Goal: Task Accomplishment & Management: Manage account settings

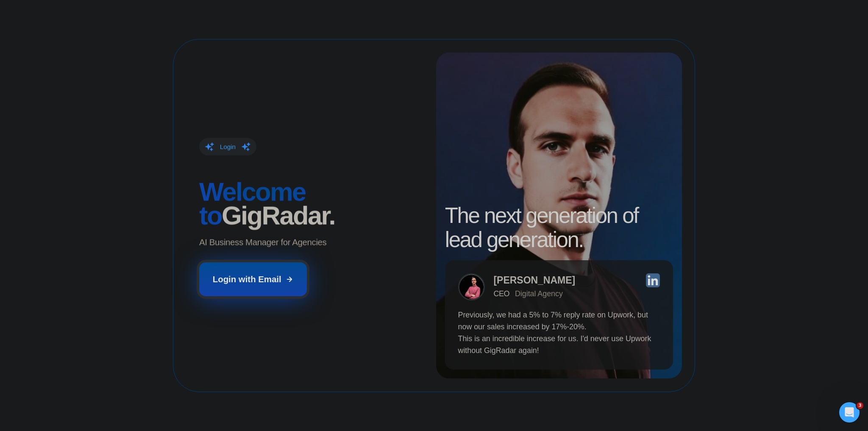
click at [266, 272] on button "Login with Email" at bounding box center [252, 278] width 107 height 33
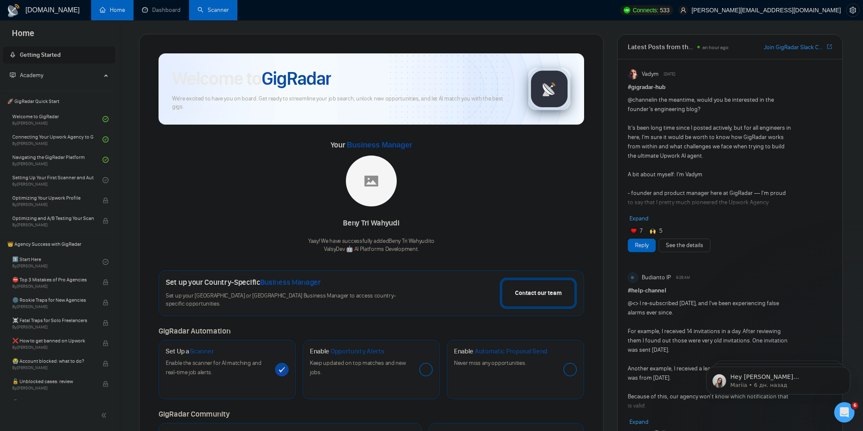
click at [204, 6] on link "Scanner" at bounding box center [213, 9] width 31 height 7
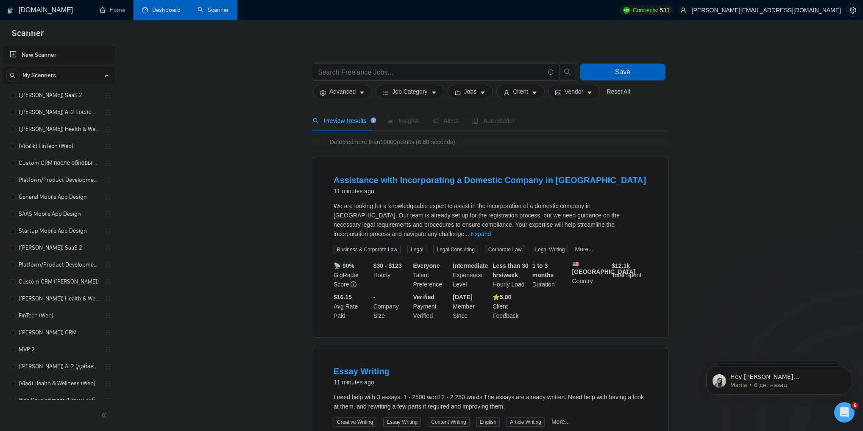
click at [171, 12] on link "Dashboard" at bounding box center [161, 9] width 39 height 7
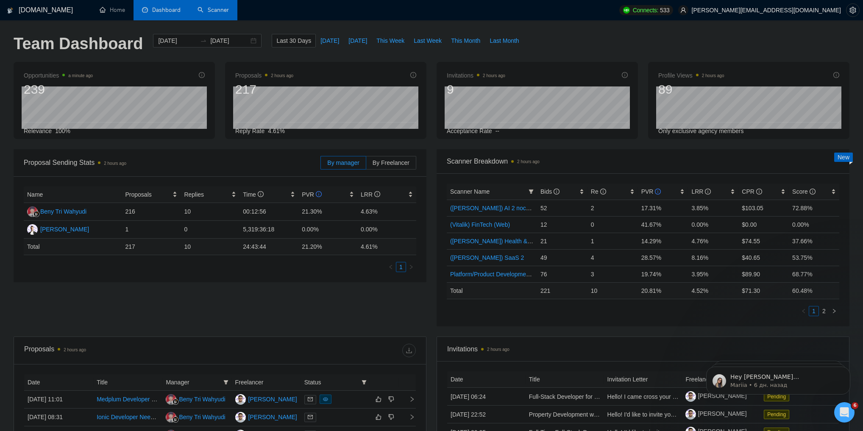
click at [200, 11] on link "Scanner" at bounding box center [213, 9] width 31 height 7
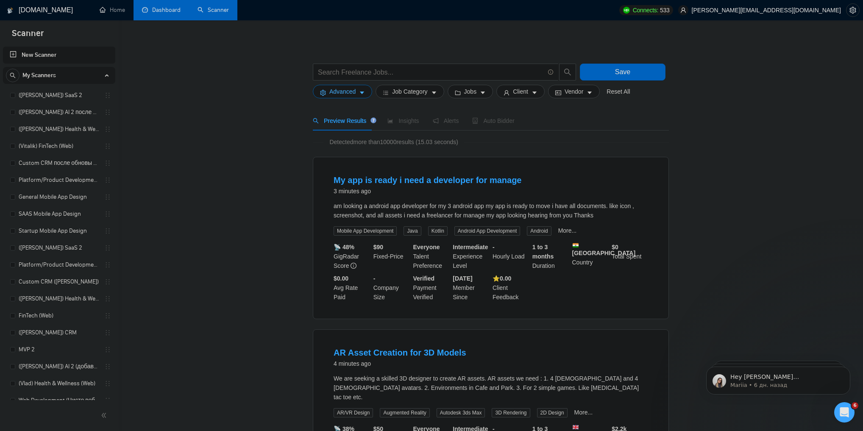
click at [346, 97] on button "Advanced" at bounding box center [342, 92] width 59 height 14
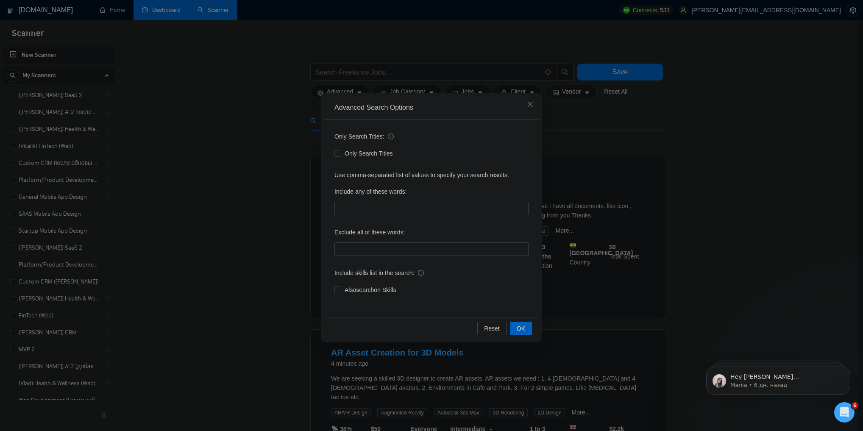
click at [227, 100] on div "Advanced Search Options Only Search Titles: Only Search Titles Use comma-separa…" at bounding box center [431, 215] width 863 height 431
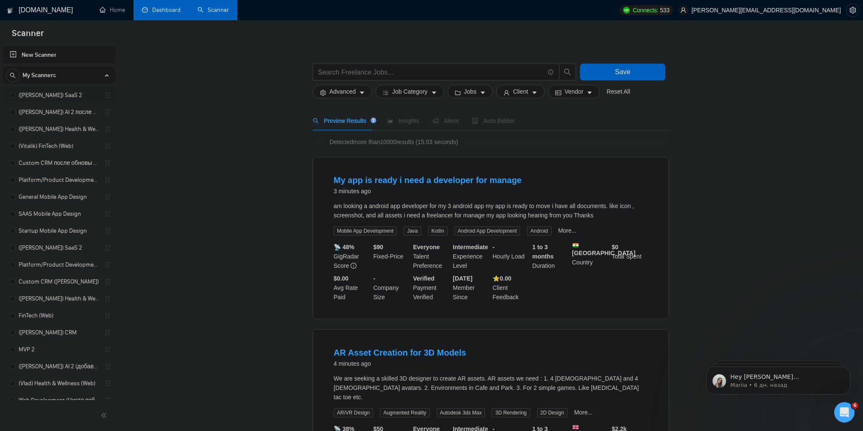
click at [63, 95] on link "([PERSON_NAME]) SaaS 2" at bounding box center [59, 95] width 81 height 17
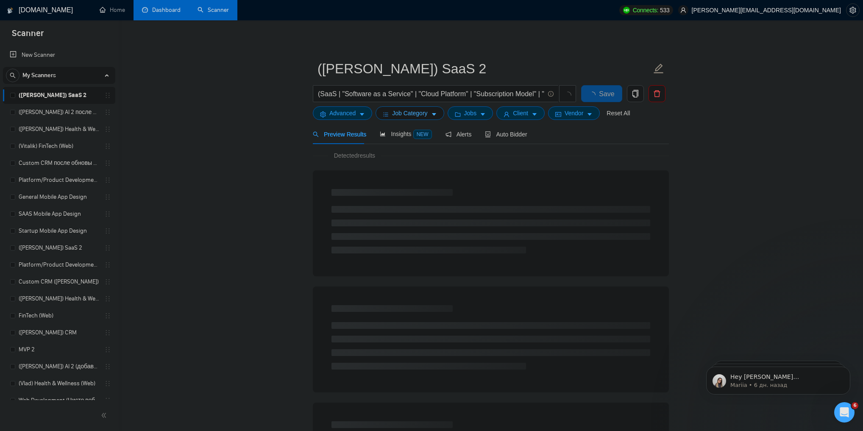
click at [400, 117] on span "Job Category" at bounding box center [409, 113] width 35 height 9
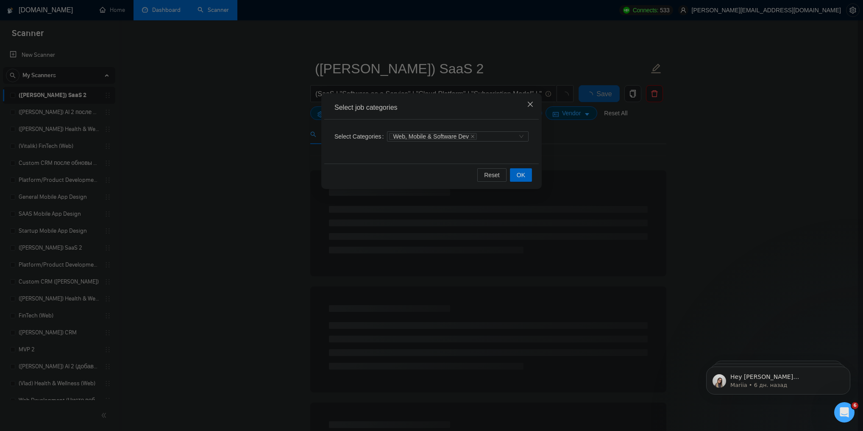
click at [533, 104] on icon "close" at bounding box center [530, 104] width 7 height 7
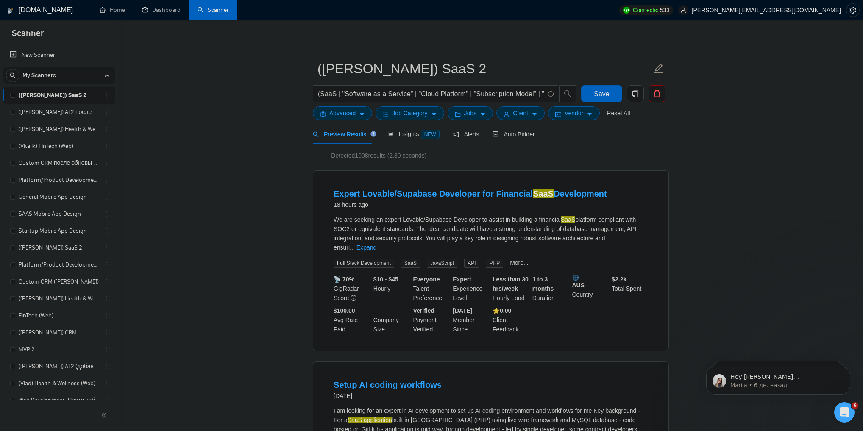
drag, startPoint x: 86, startPoint y: 93, endPoint x: 272, endPoint y: 78, distance: 185.9
click at [636, 93] on icon "copy" at bounding box center [636, 94] width 8 height 8
click at [629, 134] on span "Yes" at bounding box center [630, 136] width 10 height 9
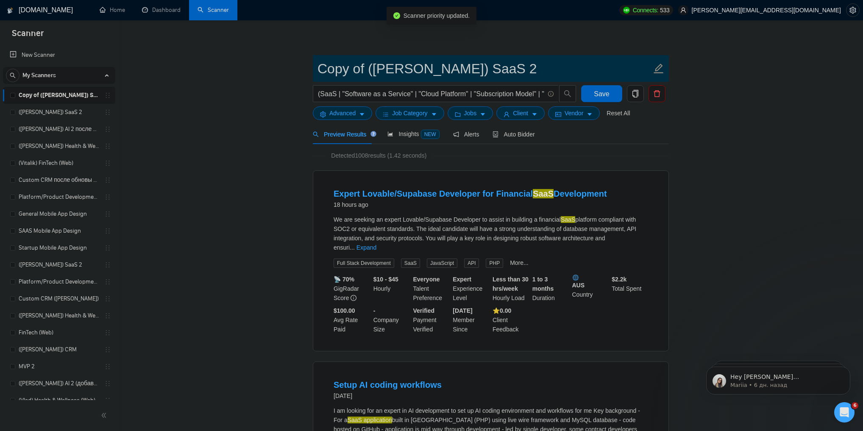
drag, startPoint x: 366, startPoint y: 70, endPoint x: 308, endPoint y: 70, distance: 57.7
type input "no category ([PERSON_NAME]) SaaS 2"
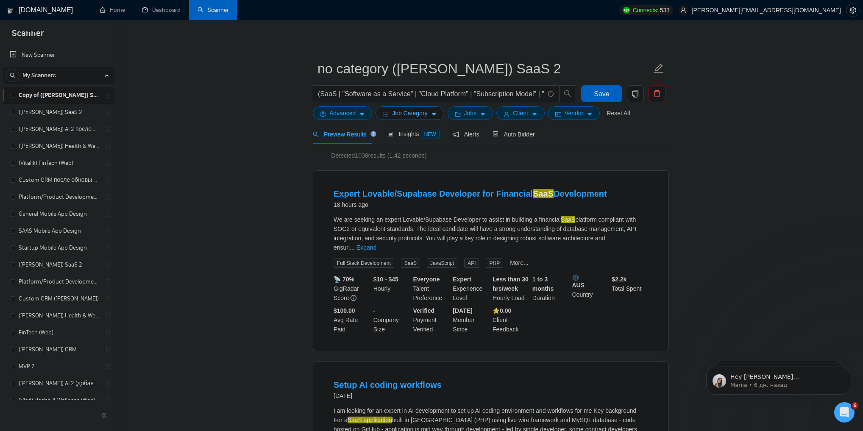
click at [426, 111] on span "Job Category" at bounding box center [409, 113] width 35 height 9
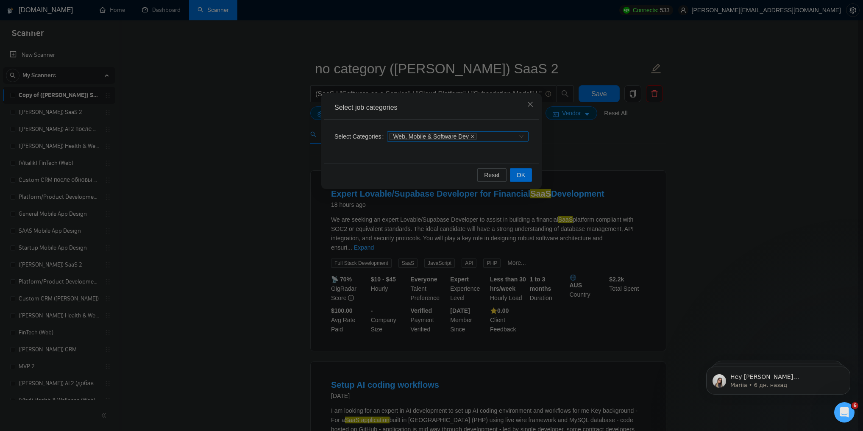
click at [471, 138] on icon "close" at bounding box center [473, 136] width 4 height 4
click at [519, 172] on span "OK" at bounding box center [521, 174] width 8 height 9
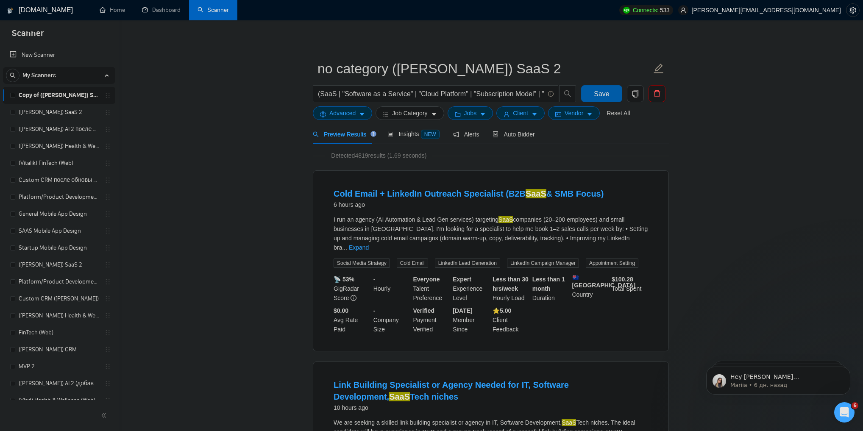
click at [597, 95] on span "Save" at bounding box center [601, 94] width 15 height 11
click at [507, 136] on span "Auto Bidder" at bounding box center [514, 134] width 42 height 7
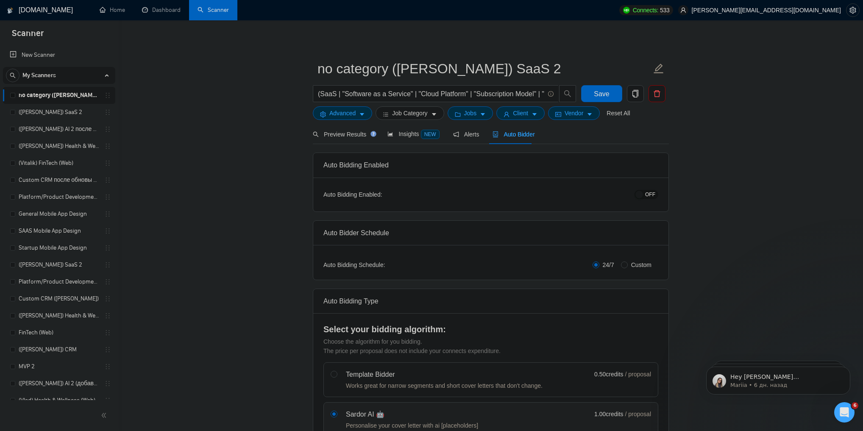
click at [653, 197] on span "OFF" at bounding box center [650, 194] width 10 height 9
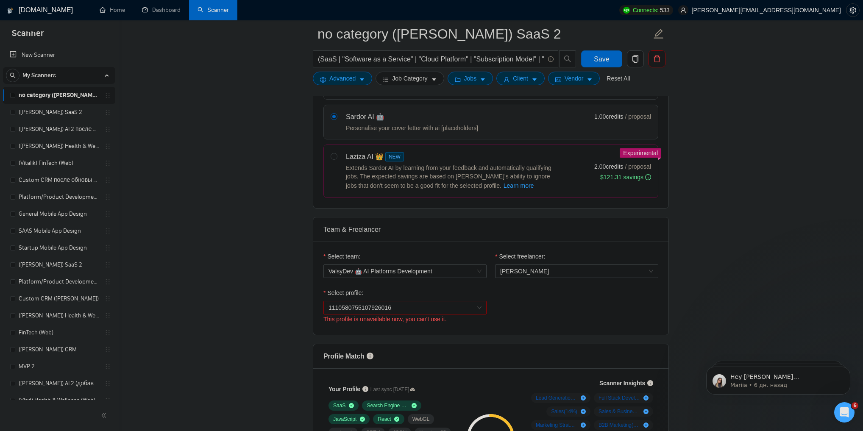
scroll to position [305, 0]
click at [419, 306] on span "1110580755107926016" at bounding box center [405, 307] width 153 height 13
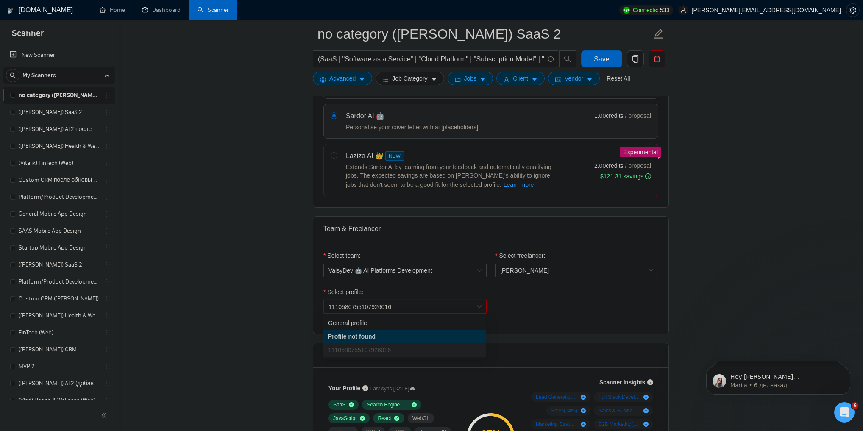
click at [412, 280] on div "Select team: ValsyDev 🤖 AI Platforms Development" at bounding box center [405, 269] width 172 height 36
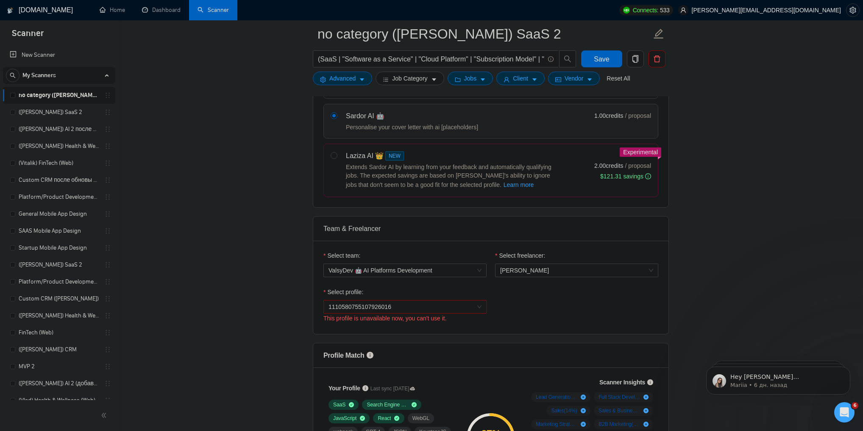
click at [406, 305] on span "1110580755107926016" at bounding box center [405, 307] width 153 height 13
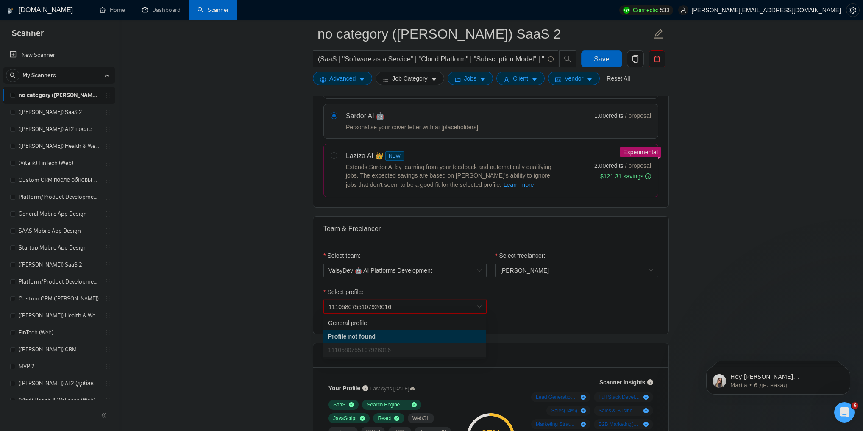
click at [403, 293] on div "Select profile:" at bounding box center [404, 293] width 163 height 13
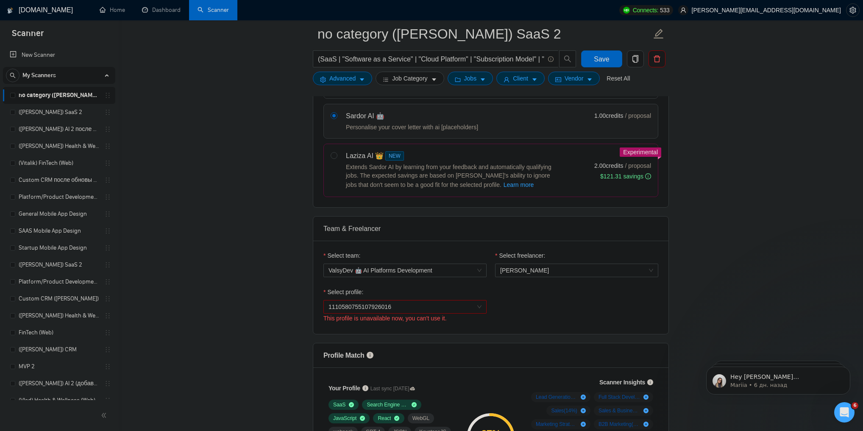
click at [337, 318] on div "This profile is unavailable now, you can't use it." at bounding box center [404, 318] width 163 height 9
click at [384, 318] on div "This profile is unavailable now, you can't use it." at bounding box center [404, 318] width 163 height 9
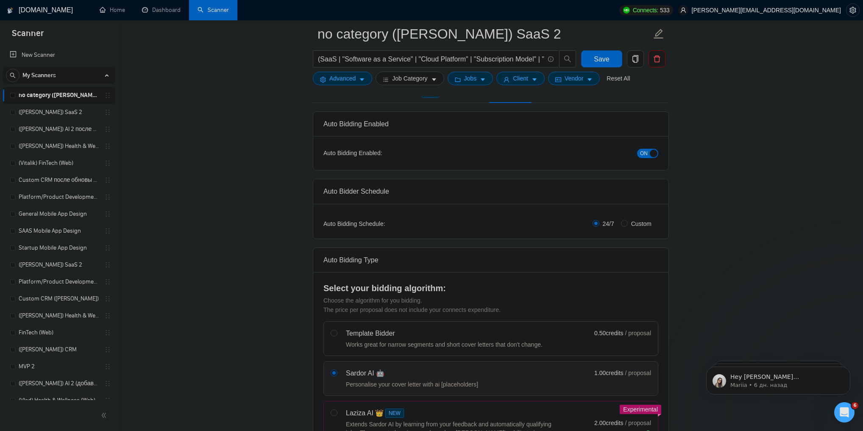
scroll to position [0, 0]
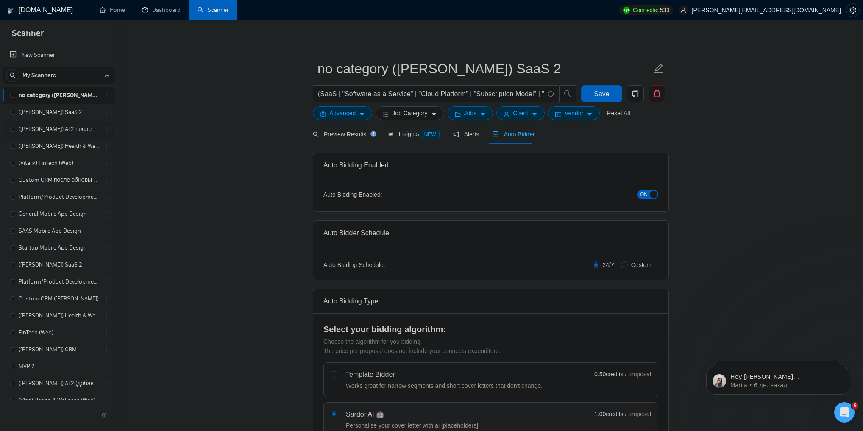
click at [61, 130] on link "([PERSON_NAME]) AI 2 после обновы профиля" at bounding box center [59, 129] width 81 height 17
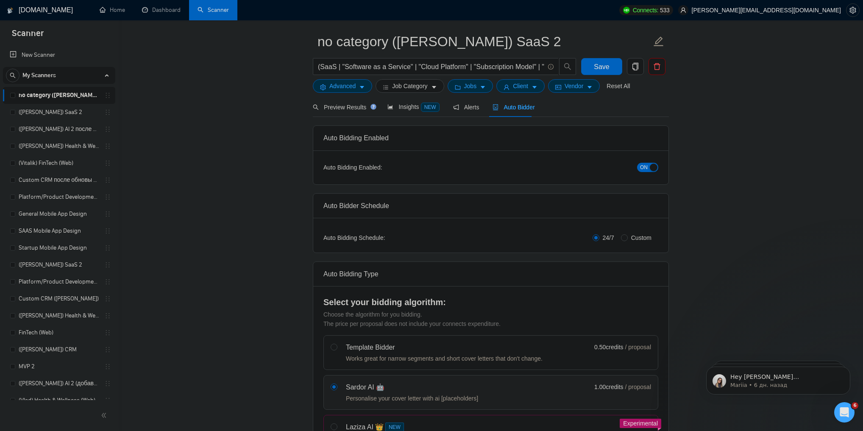
scroll to position [34, 0]
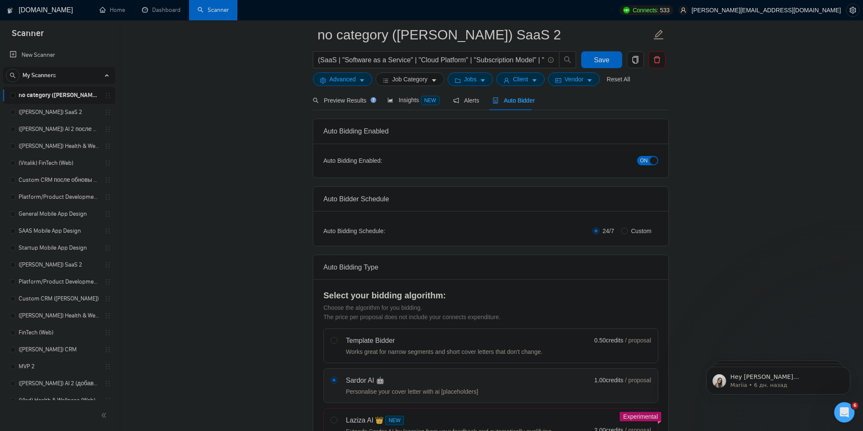
click at [639, 164] on button "ON" at bounding box center [647, 160] width 21 height 9
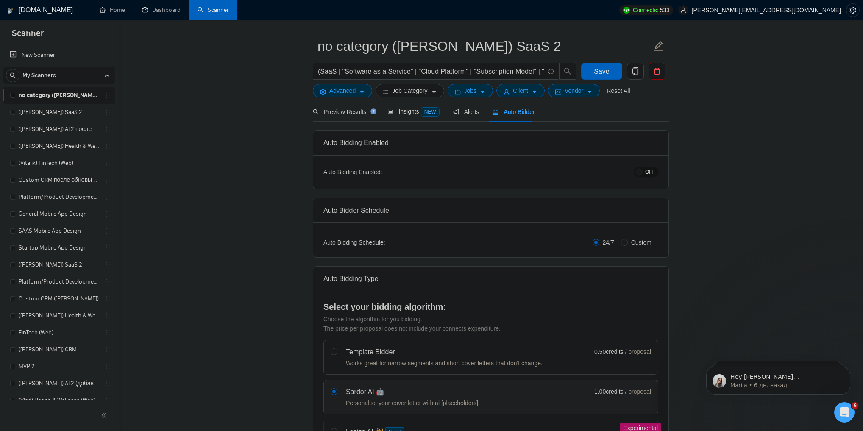
scroll to position [0, 0]
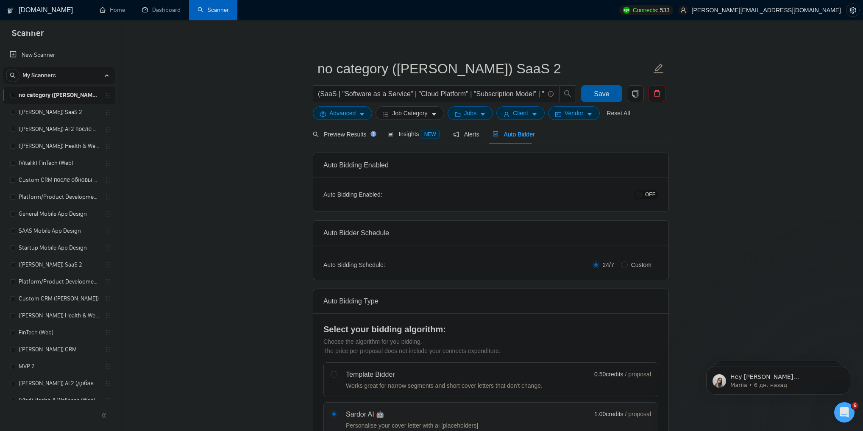
click at [597, 86] on button "Save" at bounding box center [601, 93] width 41 height 17
click at [50, 128] on link "([PERSON_NAME]) AI 2 после обновы профиля" at bounding box center [59, 129] width 81 height 17
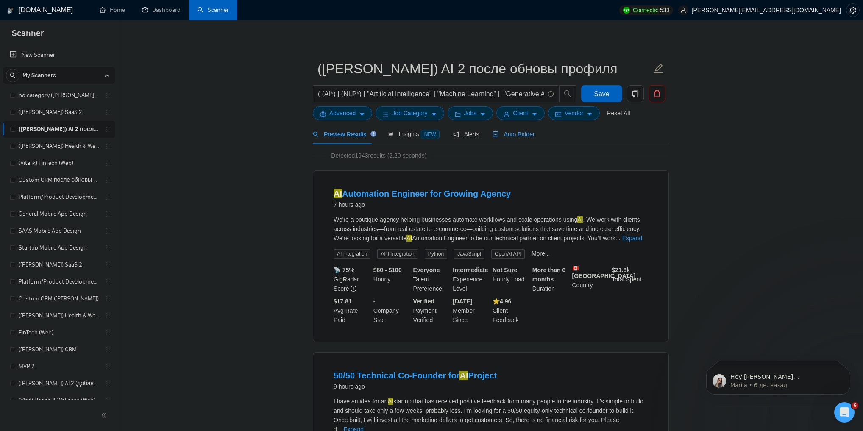
click at [511, 131] on span "Auto Bidder" at bounding box center [514, 134] width 42 height 7
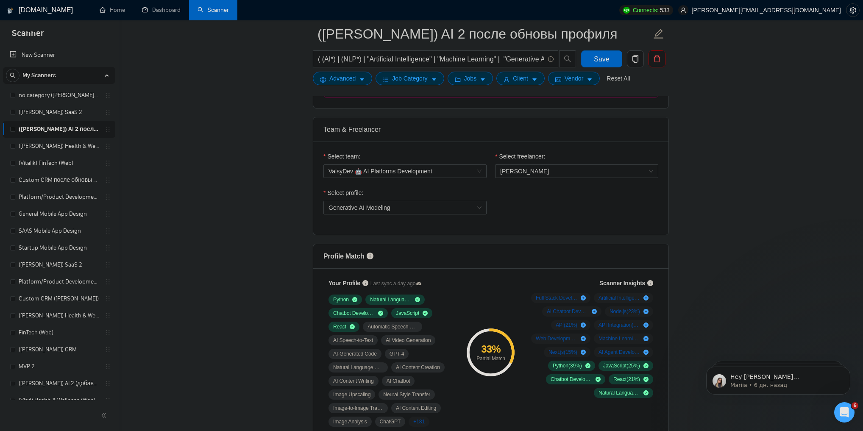
scroll to position [407, 0]
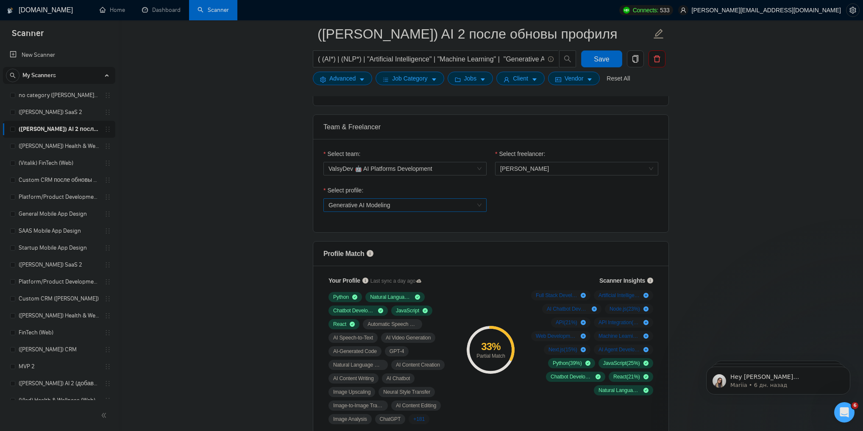
click at [441, 202] on span "Generative AI Modeling" at bounding box center [405, 205] width 153 height 13
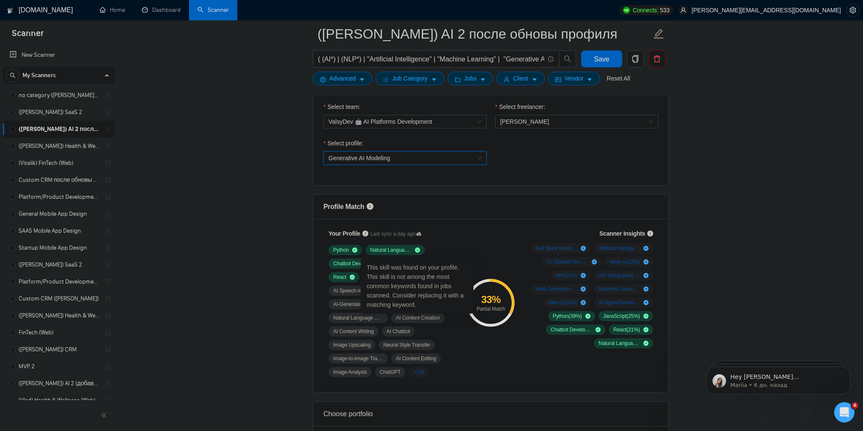
scroll to position [475, 0]
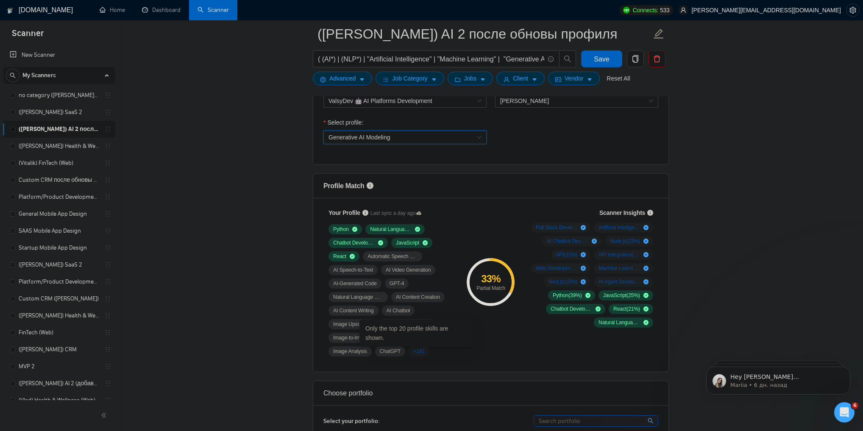
click at [418, 351] on span "+ 181" at bounding box center [418, 351] width 11 height 7
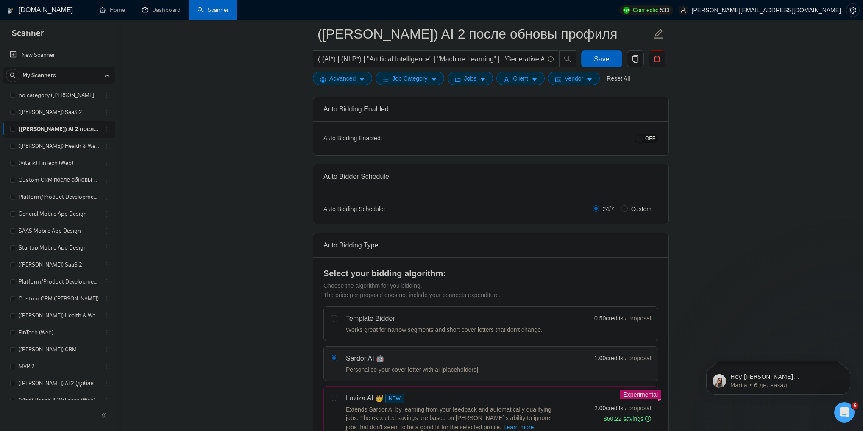
scroll to position [0, 0]
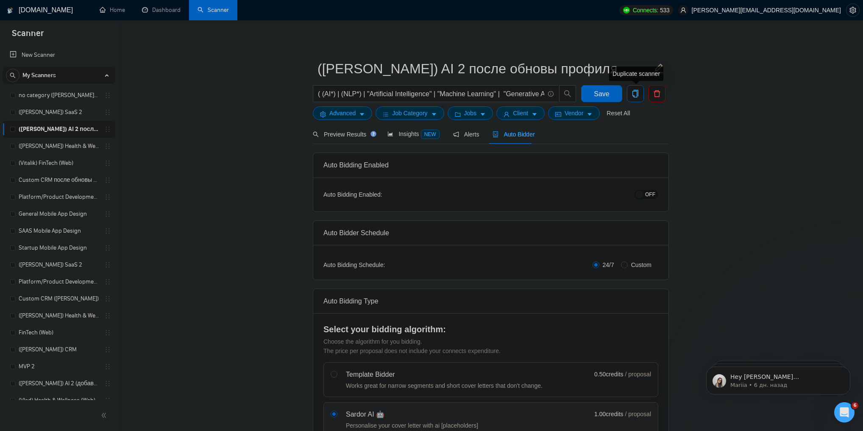
click at [638, 95] on icon "copy" at bounding box center [636, 94] width 8 height 8
click at [629, 137] on span "Yes" at bounding box center [630, 136] width 10 height 9
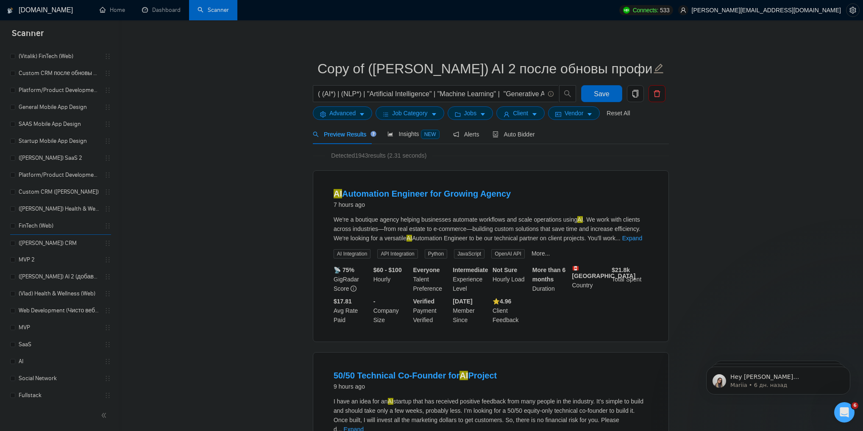
scroll to position [26, 0]
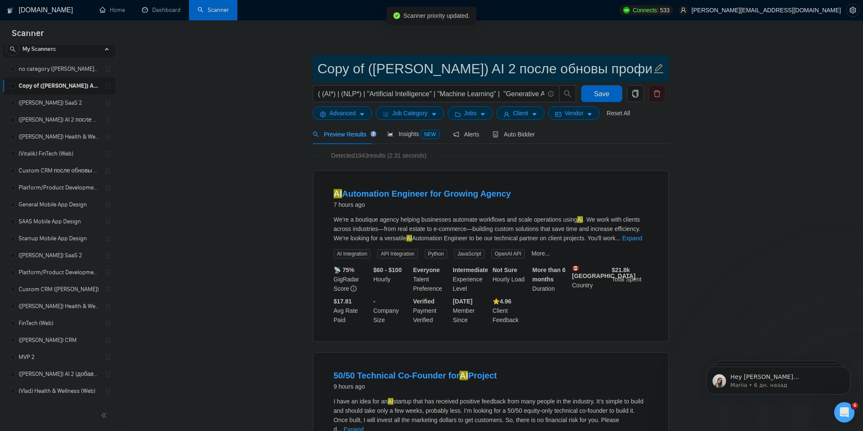
drag, startPoint x: 370, startPoint y: 72, endPoint x: 312, endPoint y: 74, distance: 57.7
type input "no category ([PERSON_NAME]) AI 2 после обновы профиля"
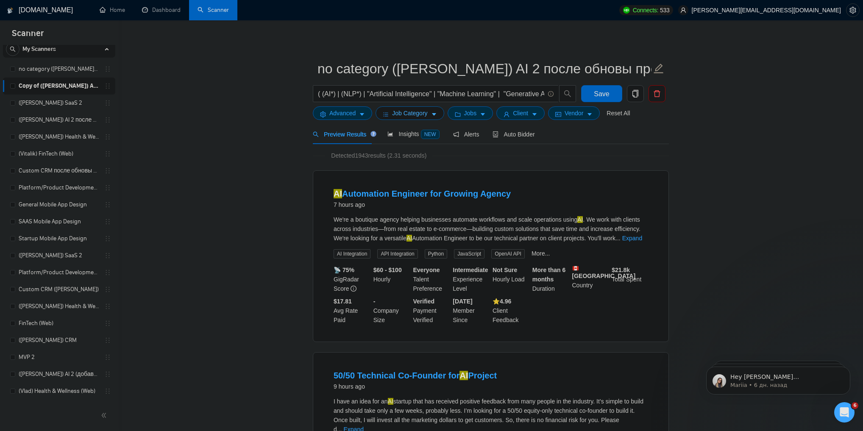
click at [418, 117] on span "Job Category" at bounding box center [409, 113] width 35 height 9
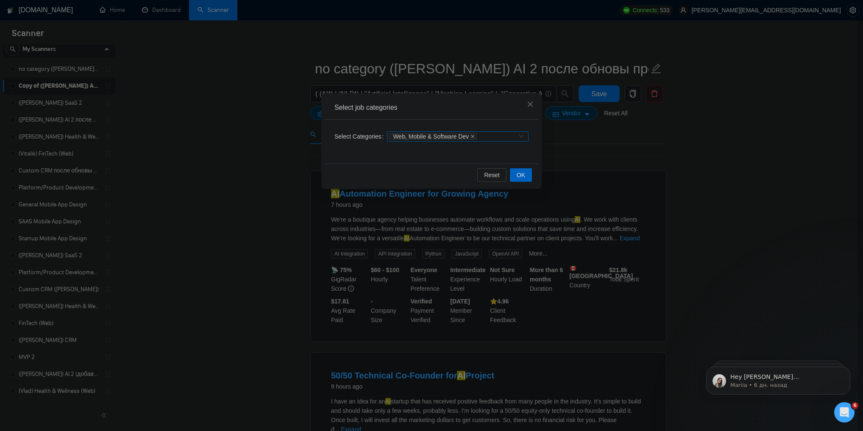
click at [471, 137] on icon "close" at bounding box center [473, 136] width 4 height 4
click at [523, 175] on span "OK" at bounding box center [521, 174] width 8 height 9
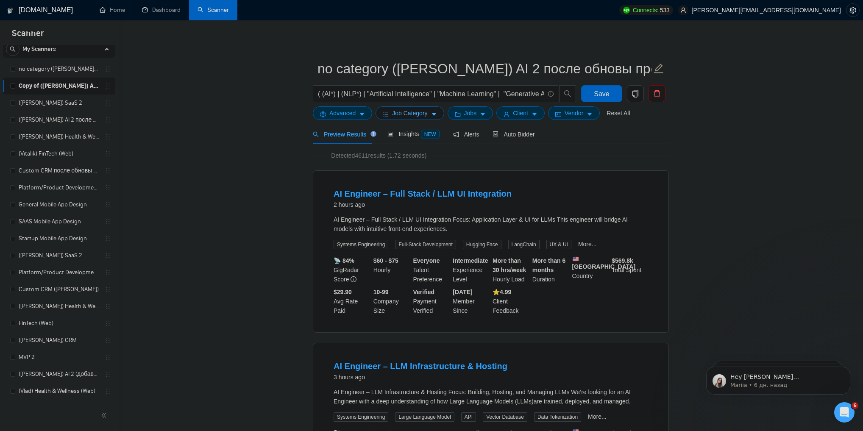
click at [424, 114] on span "Job Category" at bounding box center [409, 113] width 35 height 9
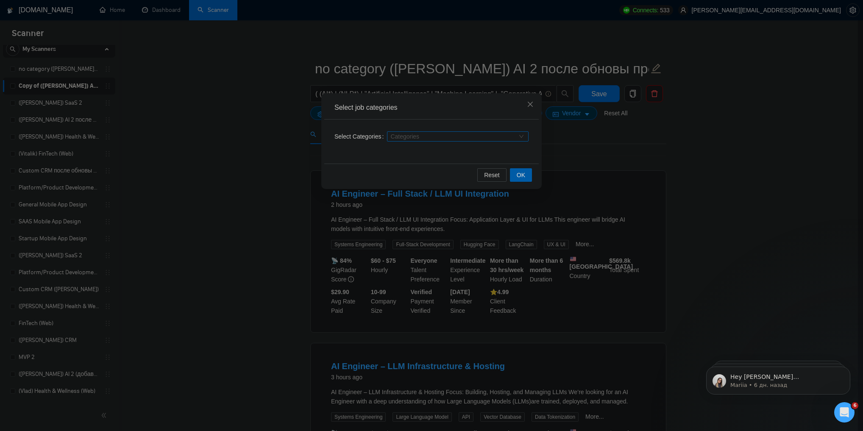
click at [524, 169] on button "OK" at bounding box center [521, 175] width 22 height 14
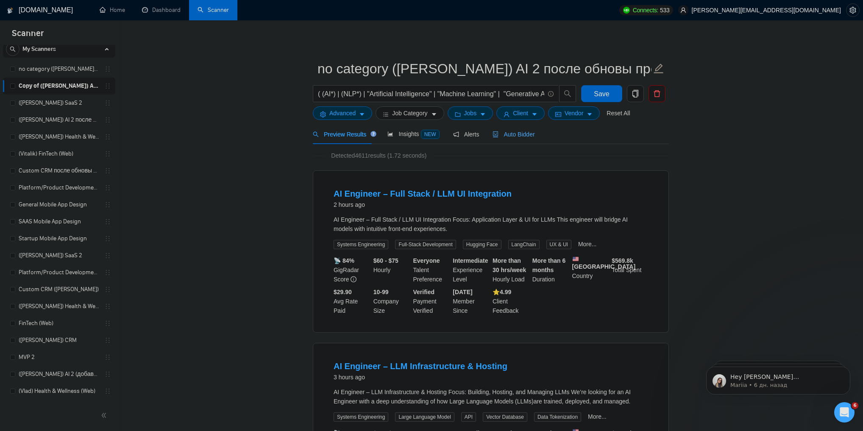
click at [516, 131] on span "Auto Bidder" at bounding box center [514, 134] width 42 height 7
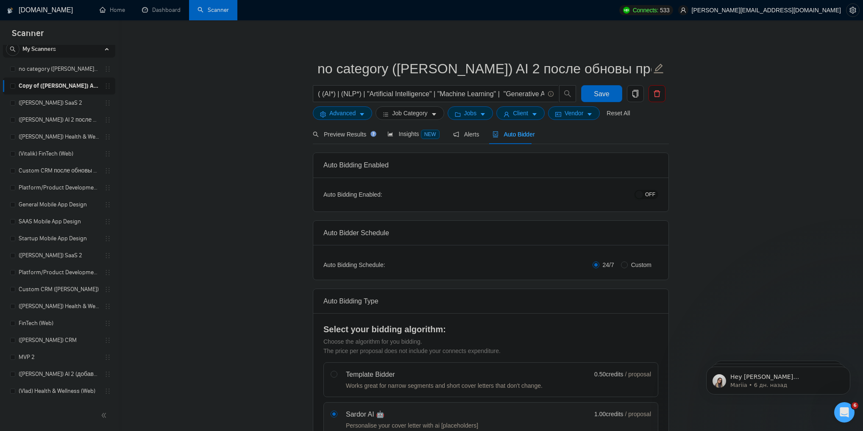
click at [646, 194] on button "OFF" at bounding box center [647, 194] width 24 height 9
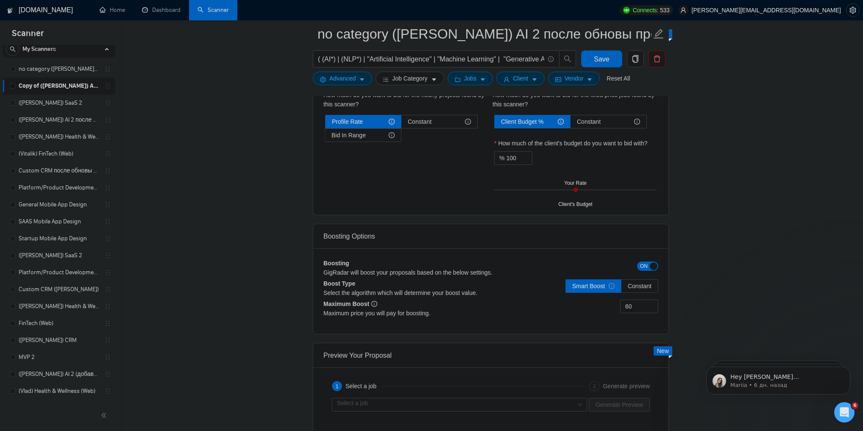
scroll to position [1458, 0]
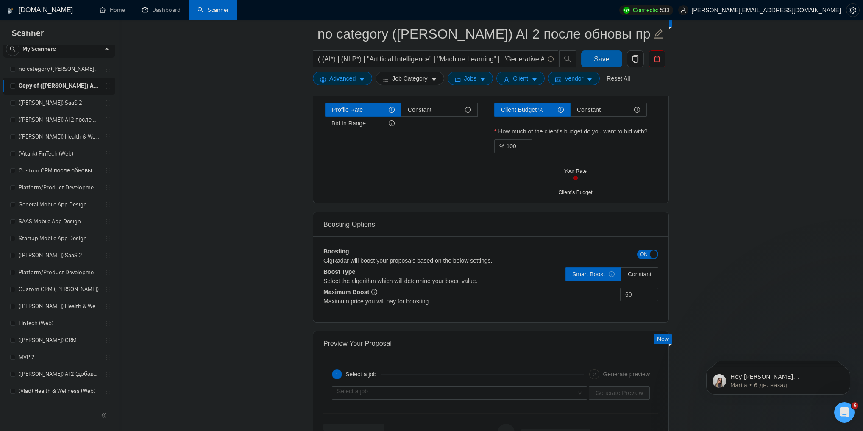
click at [603, 58] on span "Save" at bounding box center [601, 59] width 15 height 11
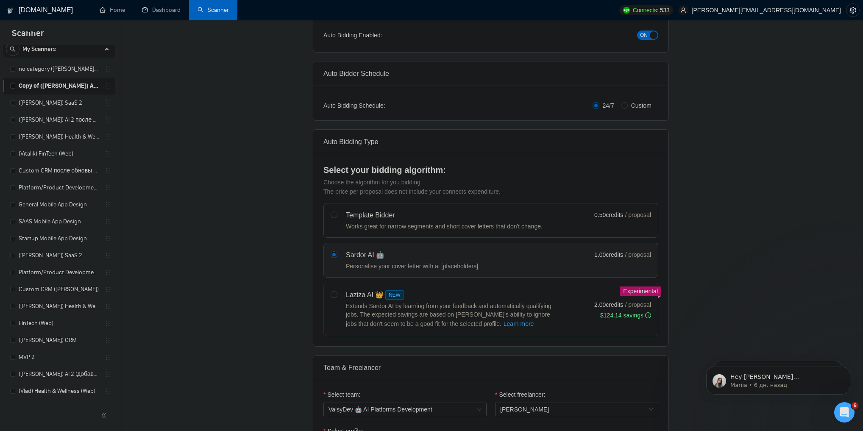
scroll to position [0, 0]
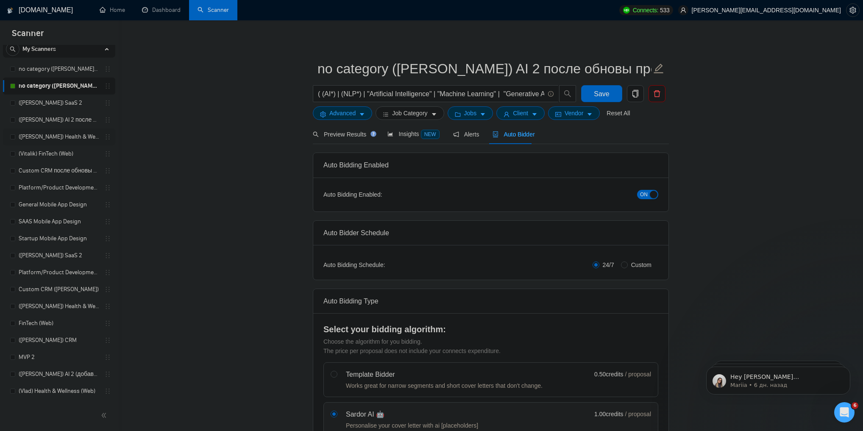
click at [62, 135] on link "([PERSON_NAME]) Health & Wellness (Web) после обновы профиля" at bounding box center [59, 136] width 81 height 17
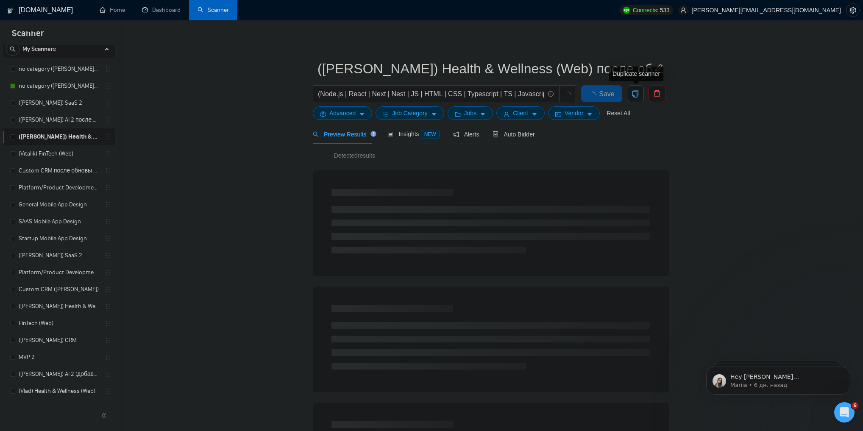
click at [634, 92] on icon "copy" at bounding box center [636, 94] width 8 height 8
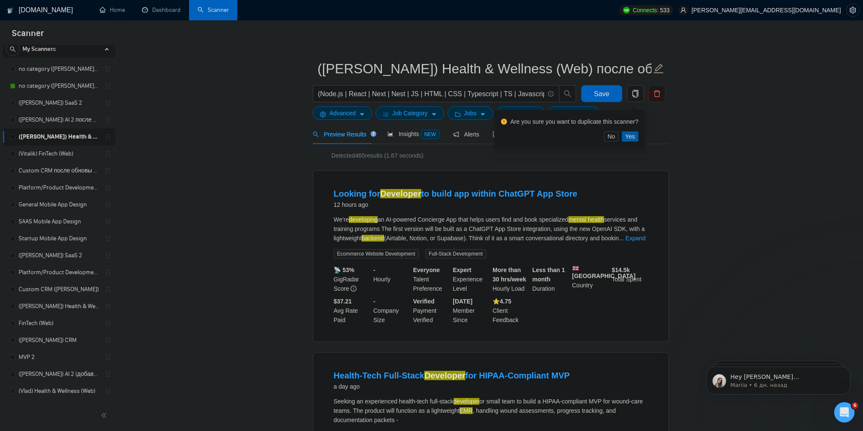
click at [627, 137] on span "Yes" at bounding box center [630, 136] width 10 height 9
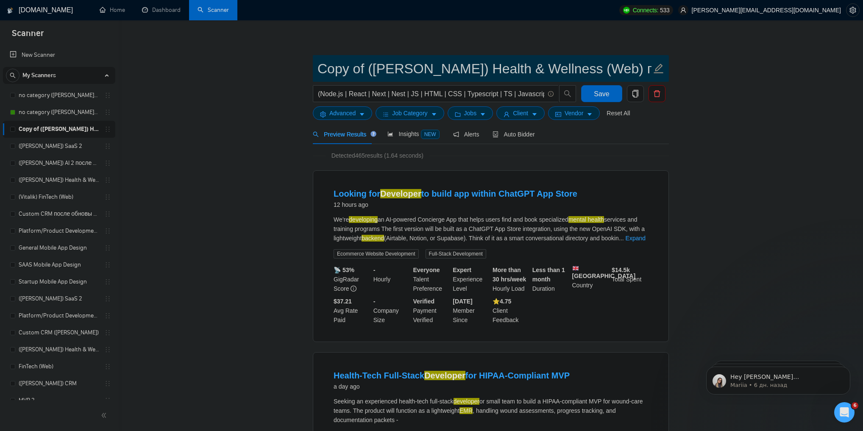
drag, startPoint x: 369, startPoint y: 71, endPoint x: 302, endPoint y: 73, distance: 67.4
type input "no category([PERSON_NAME]) Health & Wellness (Web) после обновы профиля"
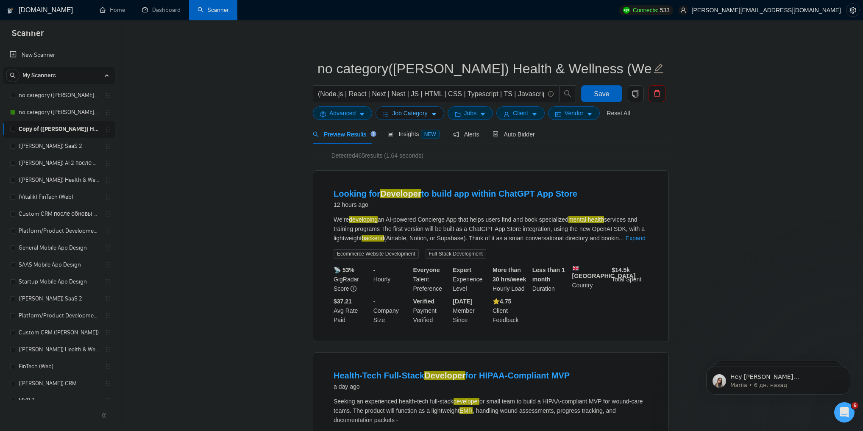
click at [416, 115] on span "Job Category" at bounding box center [409, 113] width 35 height 9
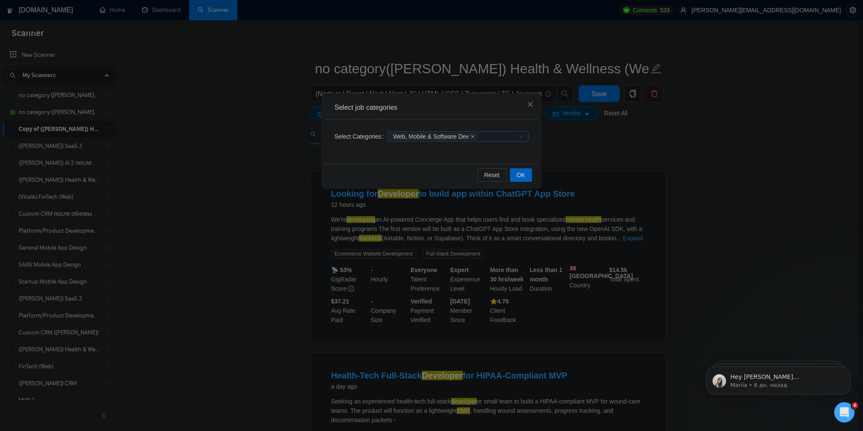
click at [472, 134] on icon "close" at bounding box center [473, 136] width 4 height 4
click at [525, 174] on button "OK" at bounding box center [521, 175] width 22 height 14
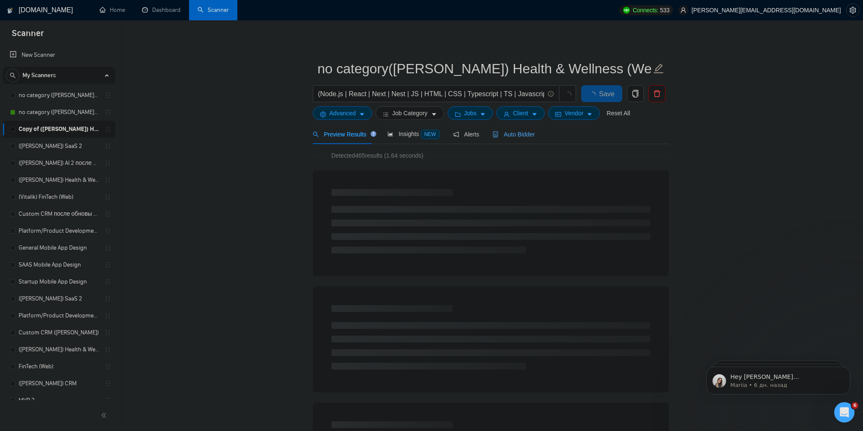
click at [519, 135] on span "Auto Bidder" at bounding box center [514, 134] width 42 height 7
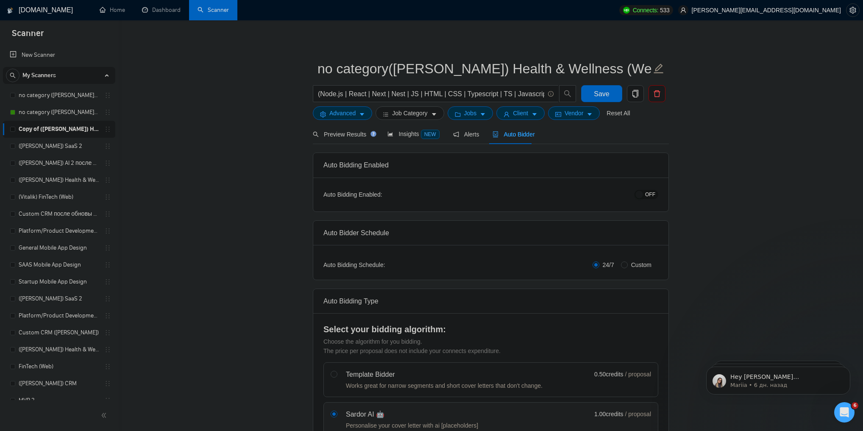
click at [654, 192] on span "OFF" at bounding box center [650, 194] width 10 height 9
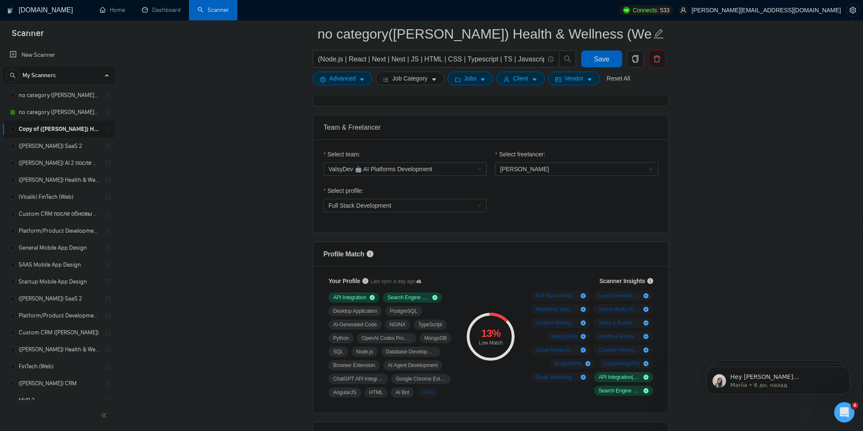
scroll to position [407, 0]
click at [404, 209] on span "Full Stack Development" at bounding box center [405, 205] width 153 height 13
click at [498, 285] on div "13 % Low Match" at bounding box center [491, 336] width 57 height 131
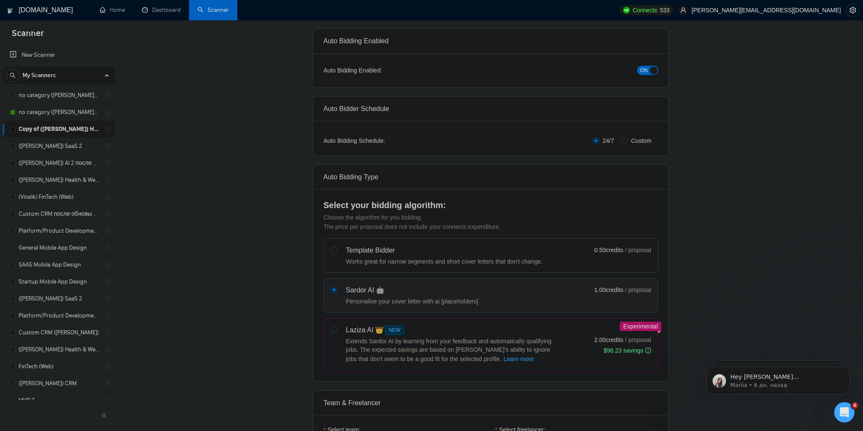
scroll to position [0, 0]
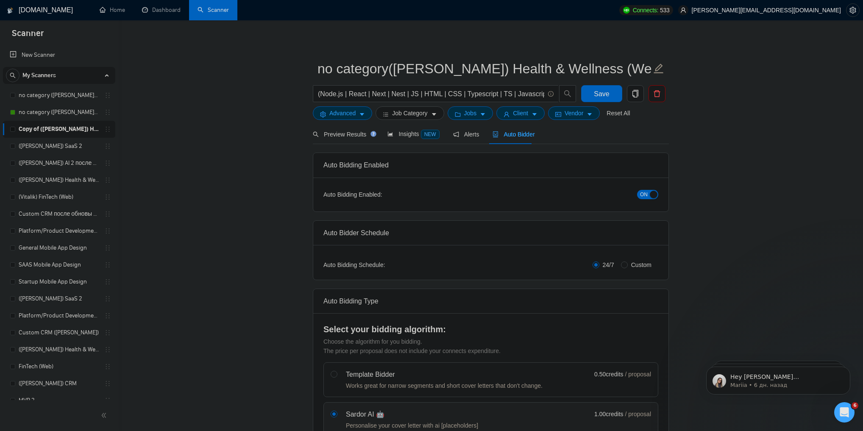
click at [647, 198] on span "ON" at bounding box center [644, 194] width 8 height 9
click at [599, 91] on span "Save" at bounding box center [601, 94] width 15 height 11
click at [60, 195] on link "(Vitalik) FinTech (Web)" at bounding box center [59, 197] width 81 height 17
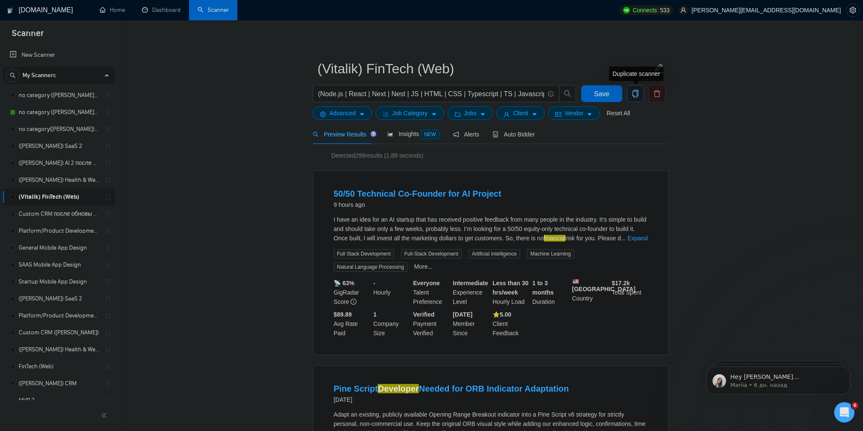
click at [636, 95] on icon "copy" at bounding box center [636, 94] width 8 height 8
click at [633, 133] on span "Yes" at bounding box center [630, 136] width 10 height 9
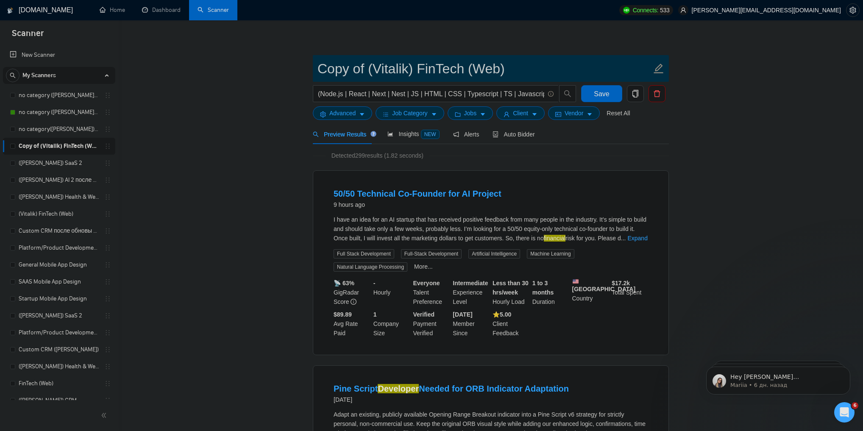
drag, startPoint x: 370, startPoint y: 68, endPoint x: 316, endPoint y: 70, distance: 53.5
click at [316, 70] on span "Copy of (Vitalik) FinTech (Web)" at bounding box center [491, 68] width 356 height 27
type input "no category (Vitalik) FinTech (Web)"
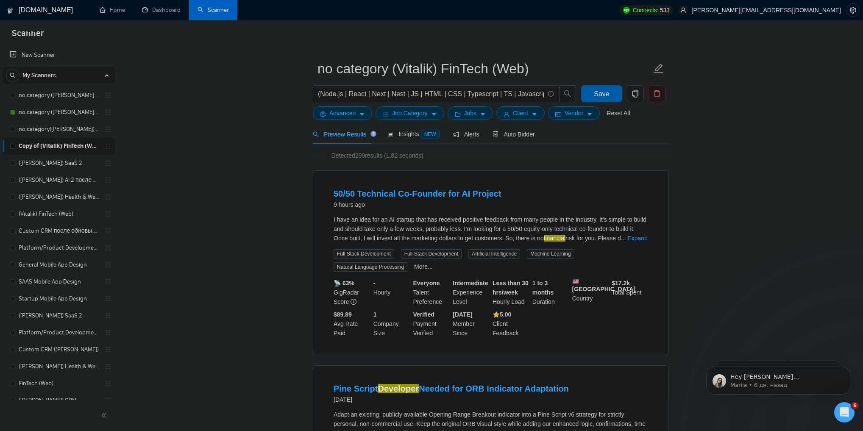
click at [609, 98] on button "Save" at bounding box center [601, 93] width 41 height 17
click at [438, 114] on button "Job Category" at bounding box center [410, 113] width 68 height 14
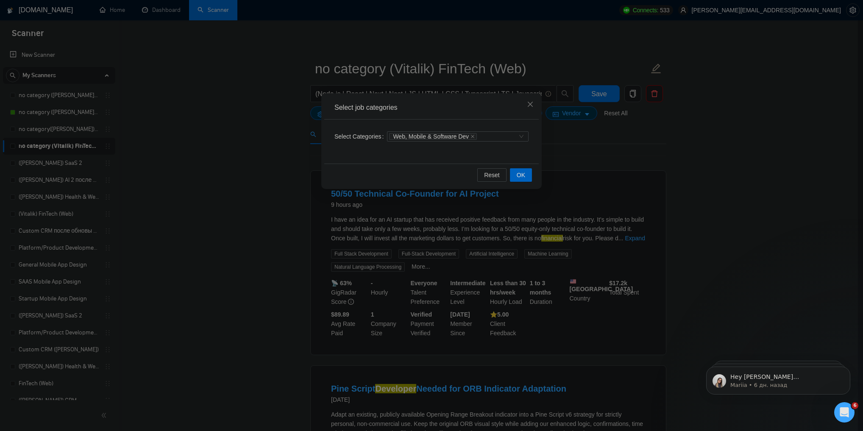
click at [471, 137] on icon "close" at bounding box center [473, 136] width 4 height 4
click at [525, 178] on span "OK" at bounding box center [521, 174] width 8 height 9
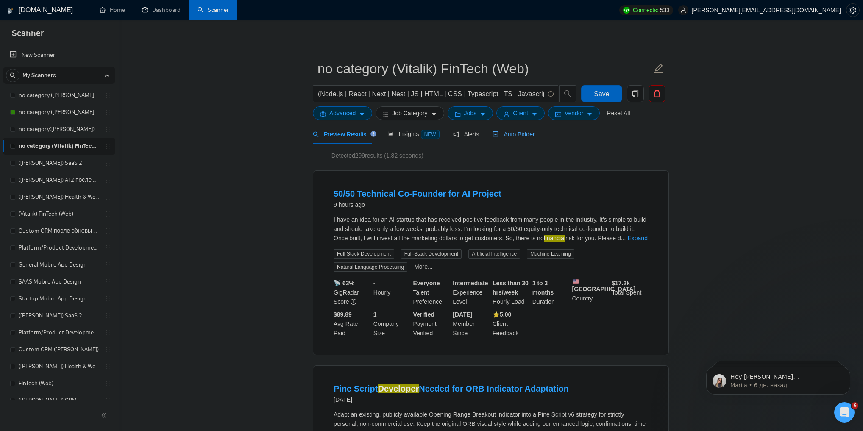
click at [507, 138] on div "Auto Bidder" at bounding box center [514, 134] width 42 height 9
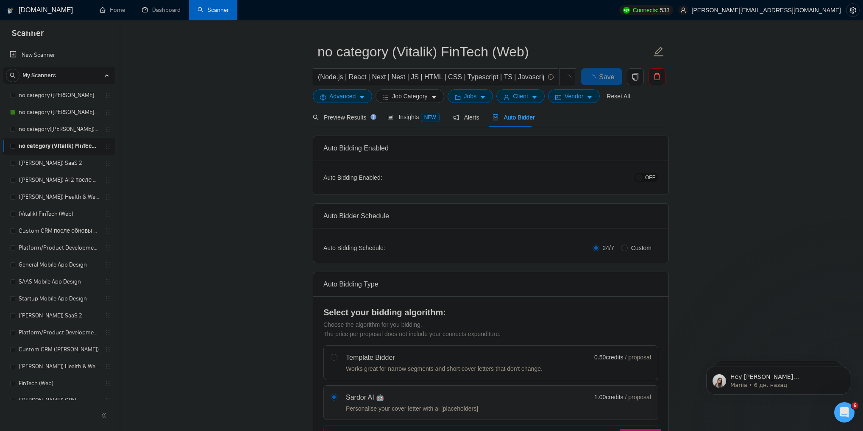
scroll to position [34, 0]
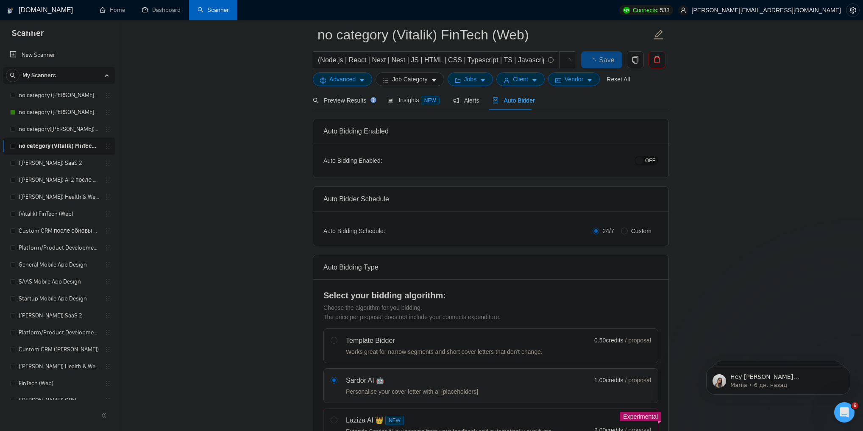
click at [659, 161] on div "Auto Bidding Enabled: OFF" at bounding box center [490, 161] width 355 height 34
click at [656, 161] on button "OFF" at bounding box center [647, 160] width 24 height 9
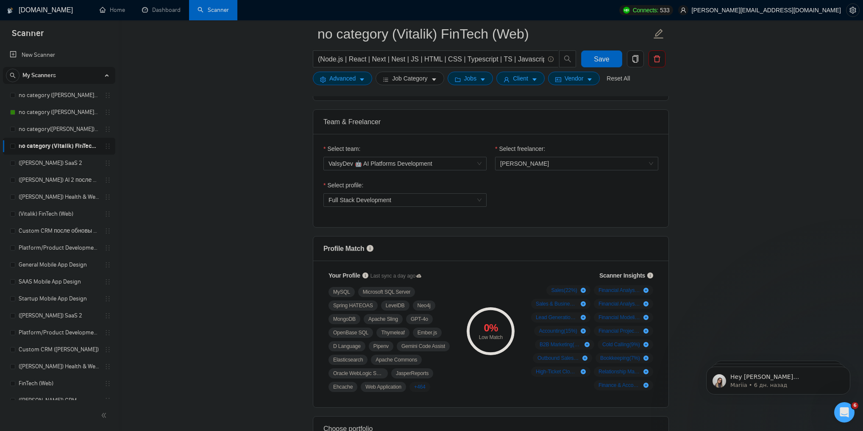
scroll to position [441, 0]
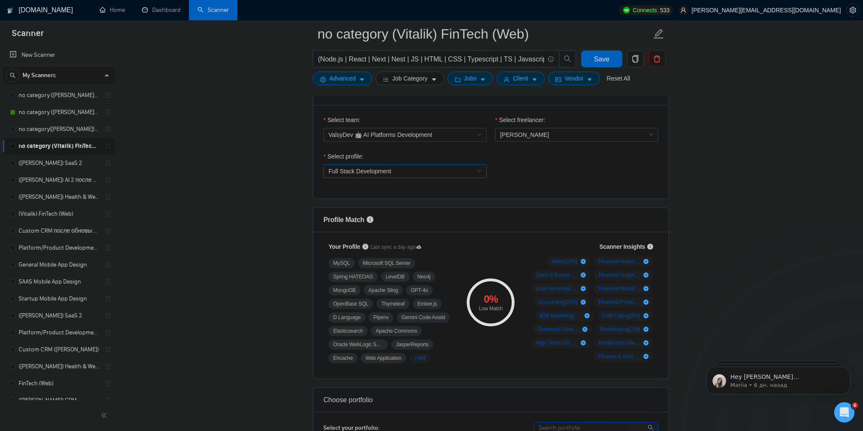
click at [442, 173] on span "Full Stack Development" at bounding box center [405, 171] width 153 height 13
click at [435, 172] on span "Full Stack Development" at bounding box center [405, 171] width 153 height 13
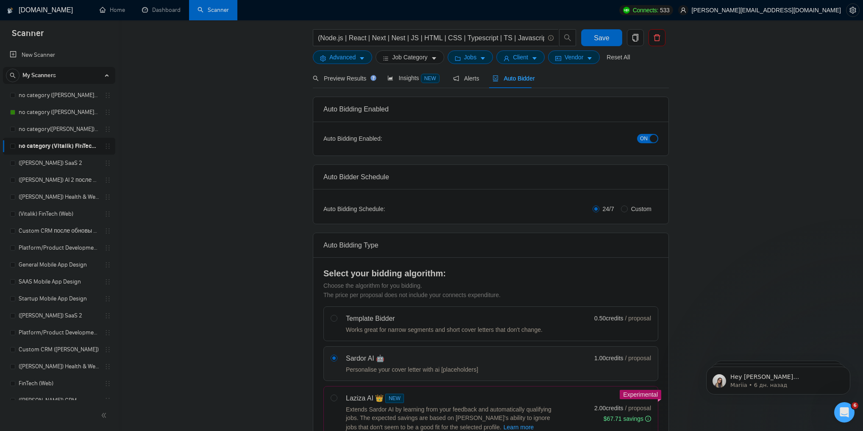
scroll to position [0, 0]
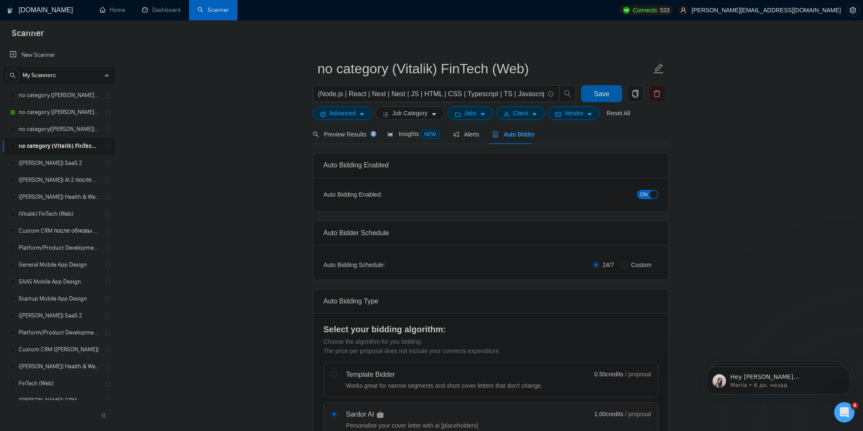
click at [599, 92] on span "Save" at bounding box center [601, 94] width 15 height 11
click at [63, 231] on link "Custom CRM после обновы профилей" at bounding box center [59, 231] width 81 height 17
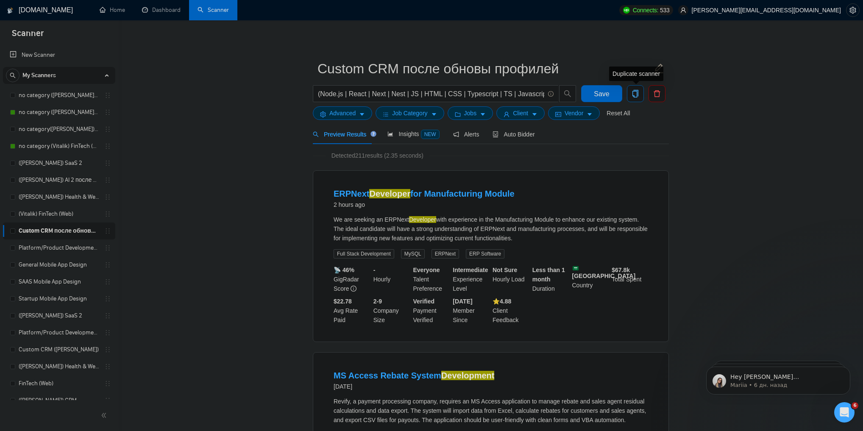
click at [638, 90] on icon "copy" at bounding box center [636, 94] width 8 height 8
click at [628, 139] on span "Yes" at bounding box center [630, 136] width 10 height 9
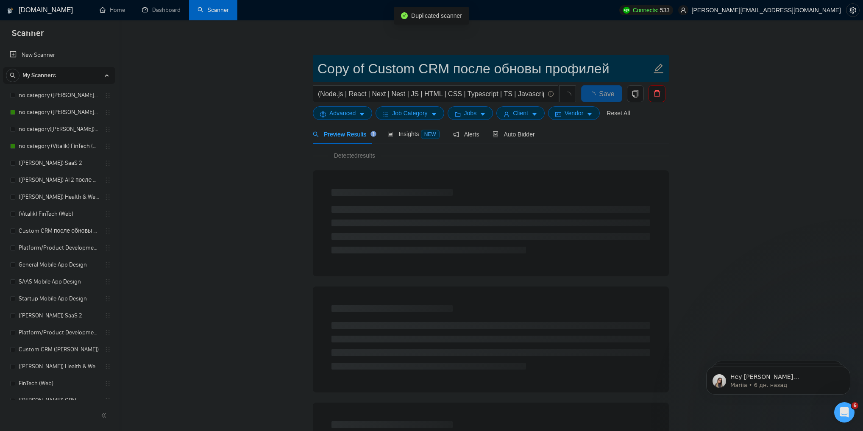
drag, startPoint x: 368, startPoint y: 69, endPoint x: 310, endPoint y: 70, distance: 57.7
click at [310, 70] on main "Copy of Custom CRM после обновы профилей (Node.js | React | Next | Nest | JS | …" at bounding box center [490, 387] width 717 height 707
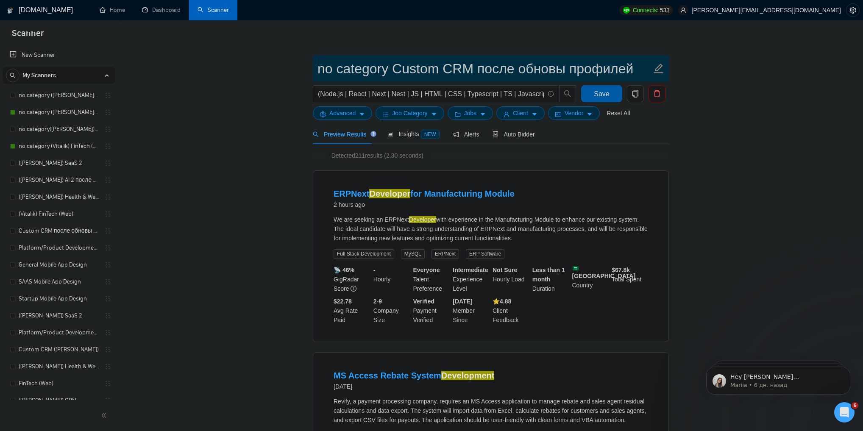
type input "no category Custom CRM после обновы профилей"
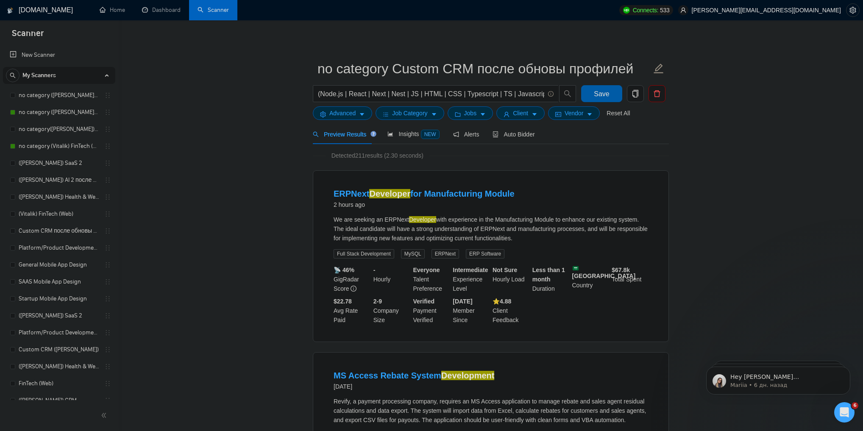
click at [597, 93] on span "Save" at bounding box center [601, 94] width 15 height 11
click at [422, 110] on span "Job Category" at bounding box center [409, 113] width 35 height 9
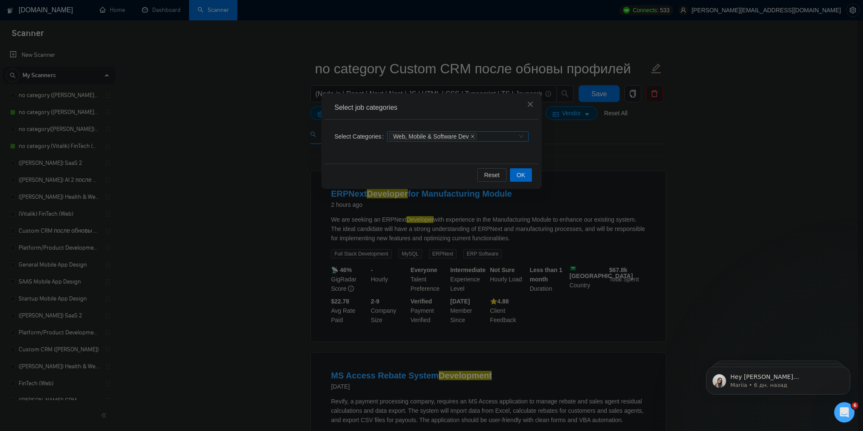
click at [471, 137] on icon "close" at bounding box center [473, 136] width 4 height 4
click at [527, 173] on button "OK" at bounding box center [521, 175] width 22 height 14
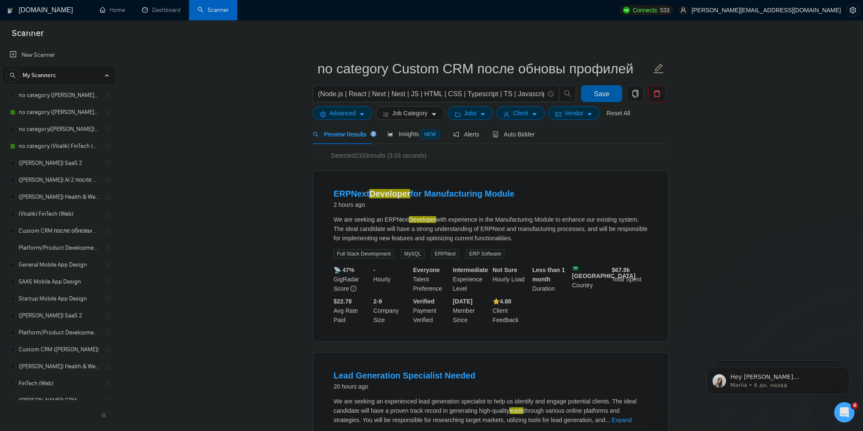
click at [611, 95] on button "Save" at bounding box center [601, 93] width 41 height 17
click at [98, 157] on link "no category Custom CRM после обновы профилей" at bounding box center [59, 163] width 81 height 17
click at [69, 262] on link "Platform/Product Development (Чисто продкты) (после обновы профилей)" at bounding box center [59, 264] width 81 height 17
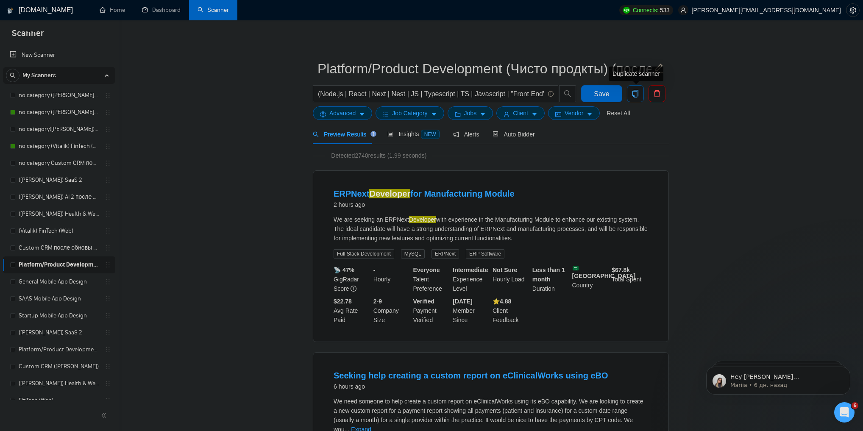
click at [635, 92] on icon "copy" at bounding box center [636, 94] width 8 height 8
click at [627, 136] on span "Yes" at bounding box center [630, 136] width 10 height 9
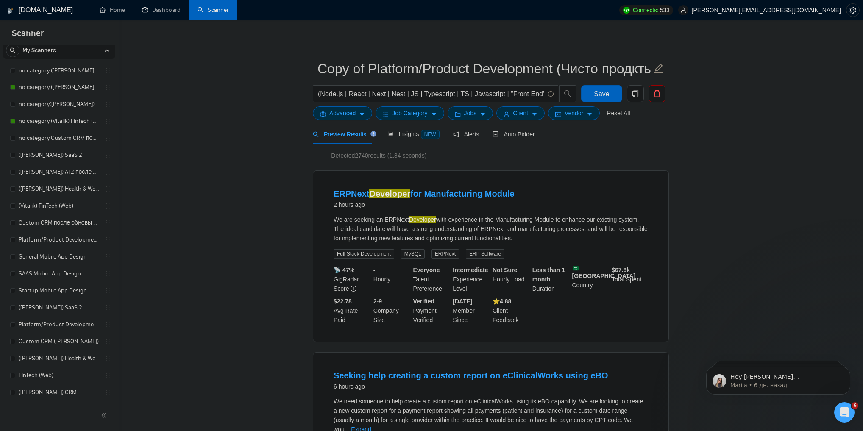
scroll to position [22, 0]
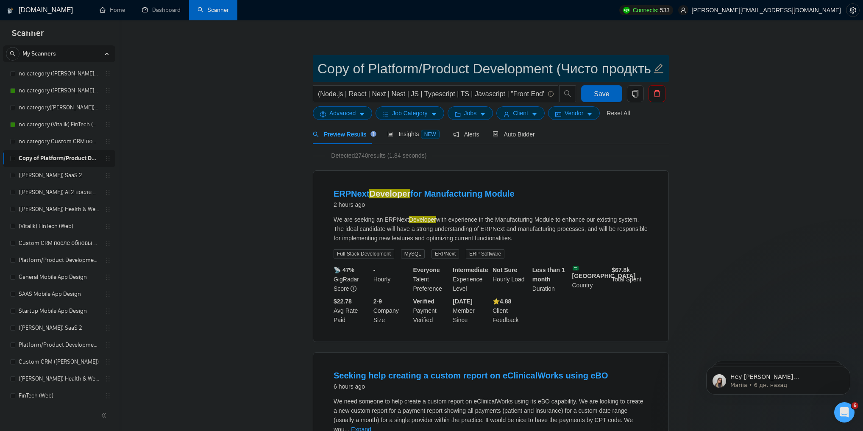
drag, startPoint x: 370, startPoint y: 70, endPoint x: 316, endPoint y: 66, distance: 53.6
click at [316, 66] on span "Copy of Platform/Product Development (Чисто продкты) (после обновы профилей)" at bounding box center [491, 68] width 356 height 27
type input "no category Platform/Product Development (Чисто продкты) (после обновы профилей)"
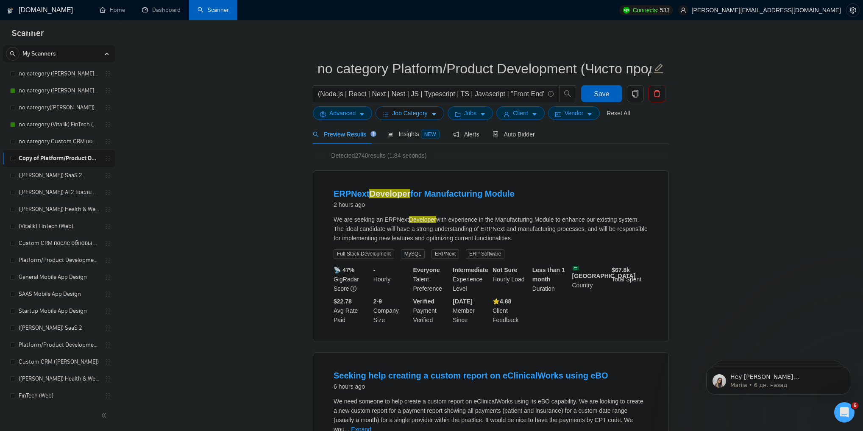
click at [439, 112] on button "Job Category" at bounding box center [410, 113] width 68 height 14
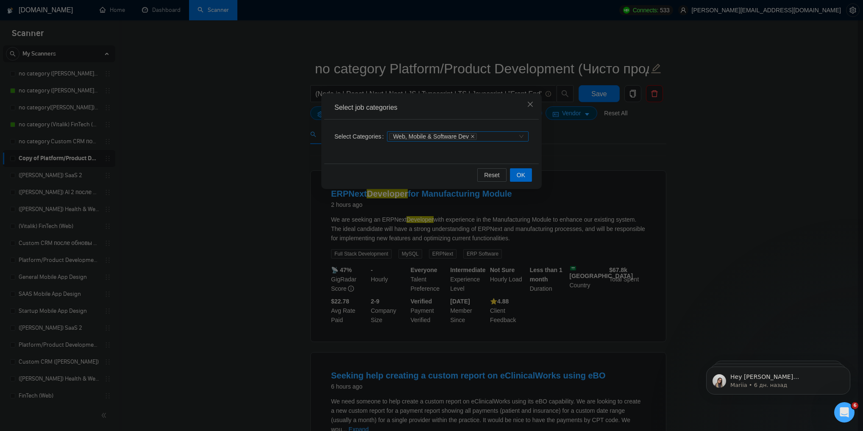
click at [471, 136] on icon "close" at bounding box center [472, 136] width 3 height 3
click at [519, 171] on span "OK" at bounding box center [521, 174] width 8 height 9
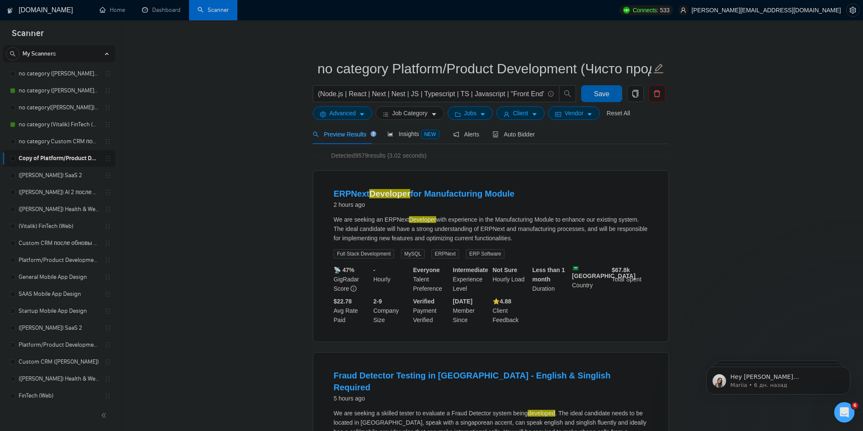
click at [604, 96] on span "Save" at bounding box center [601, 94] width 15 height 11
click at [64, 91] on link "no category ([PERSON_NAME]) AI 2 после обновы профиля" at bounding box center [59, 90] width 81 height 17
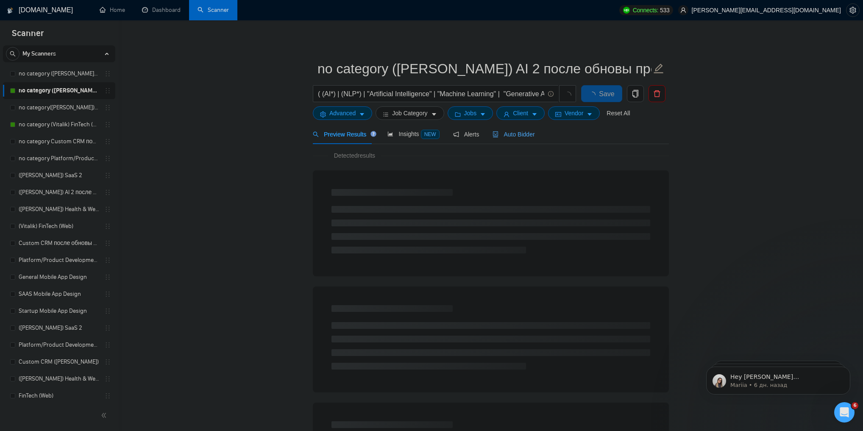
click at [522, 134] on span "Auto Bidder" at bounding box center [514, 134] width 42 height 7
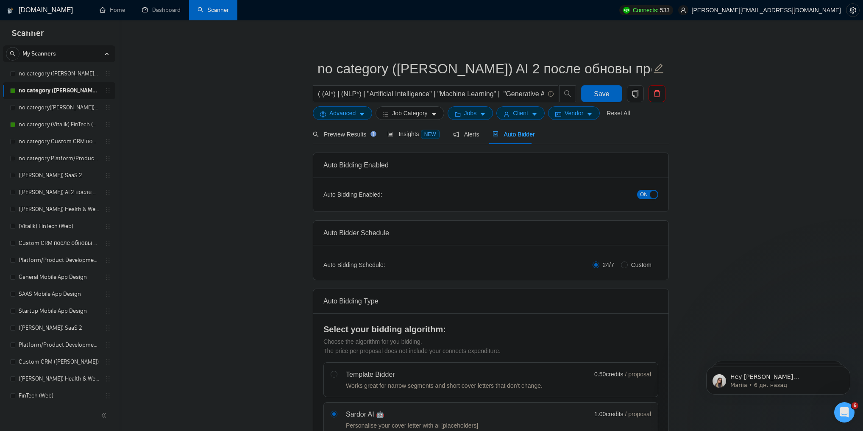
click at [647, 193] on span "ON" at bounding box center [644, 194] width 8 height 9
click at [615, 93] on button "Save" at bounding box center [601, 93] width 41 height 17
click at [70, 124] on link "no category (Vitalik) FinTech (Web)" at bounding box center [59, 124] width 81 height 17
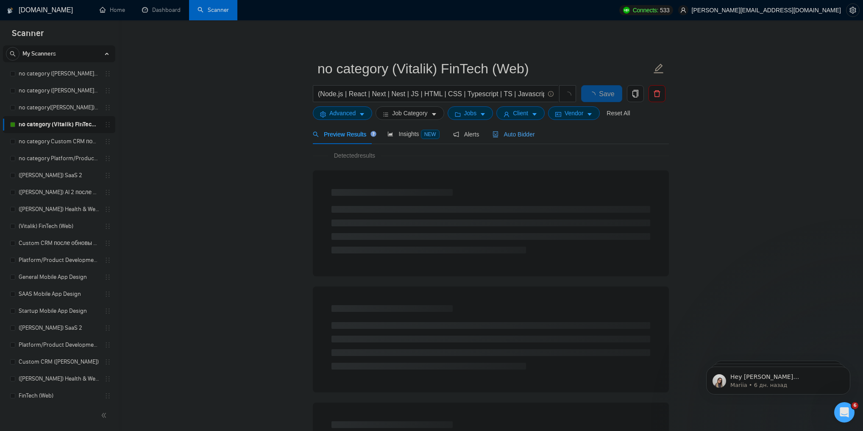
click at [513, 136] on span "Auto Bidder" at bounding box center [514, 134] width 42 height 7
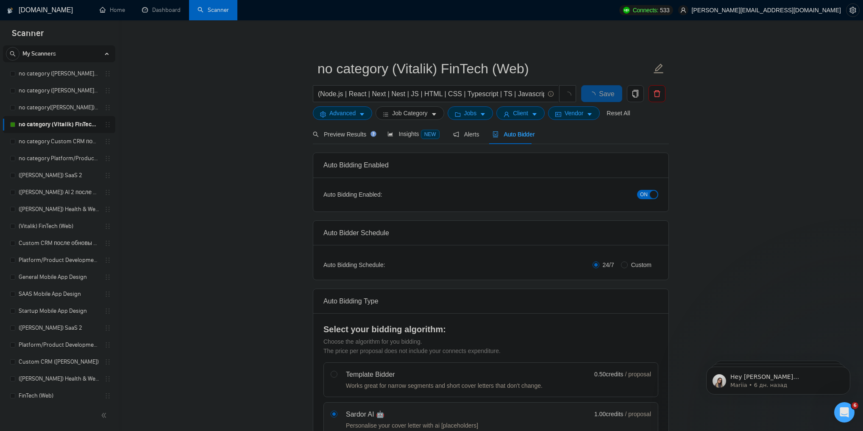
click at [645, 195] on span "ON" at bounding box center [644, 194] width 8 height 9
click at [604, 95] on span "Save" at bounding box center [601, 94] width 15 height 11
click at [61, 192] on link "([PERSON_NAME]) AI 2 после обновы профиля" at bounding box center [59, 192] width 81 height 17
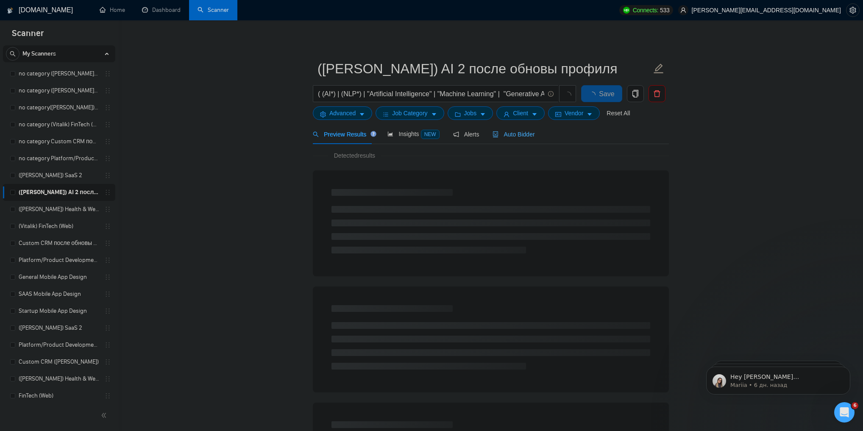
click at [516, 139] on div "Auto Bidder" at bounding box center [514, 134] width 42 height 20
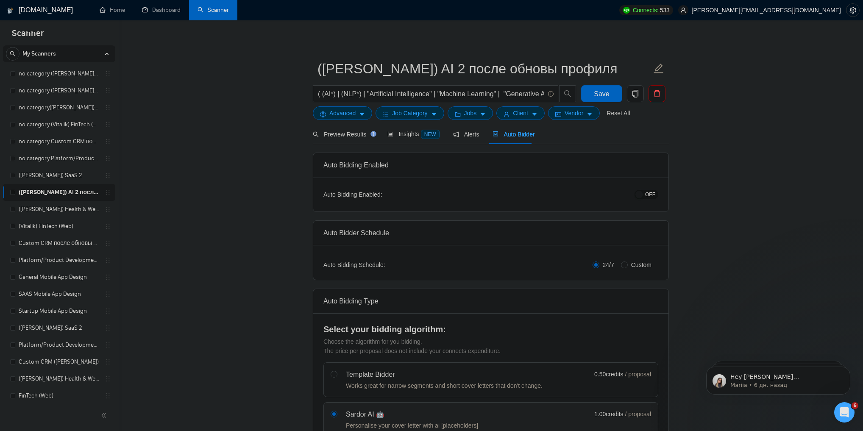
click at [647, 192] on span "OFF" at bounding box center [650, 194] width 10 height 9
click at [611, 94] on button "Save" at bounding box center [601, 93] width 41 height 17
click at [71, 208] on link "([PERSON_NAME]) Health & Wellness (Web) после обновы профиля" at bounding box center [59, 209] width 81 height 17
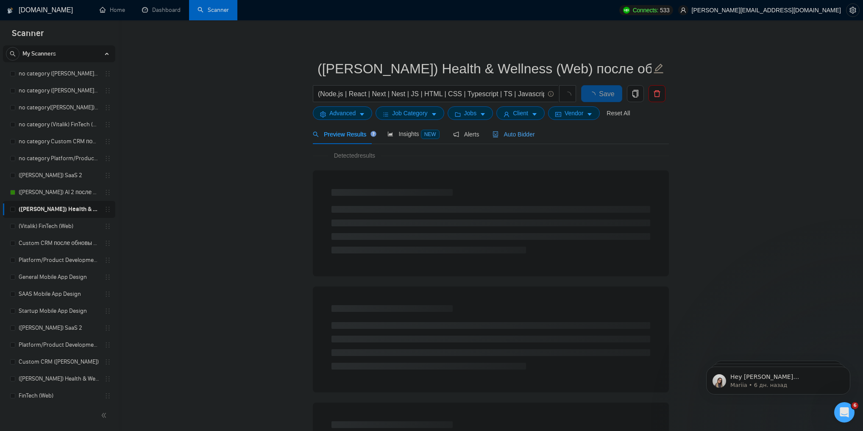
click at [505, 131] on span "Auto Bidder" at bounding box center [514, 134] width 42 height 7
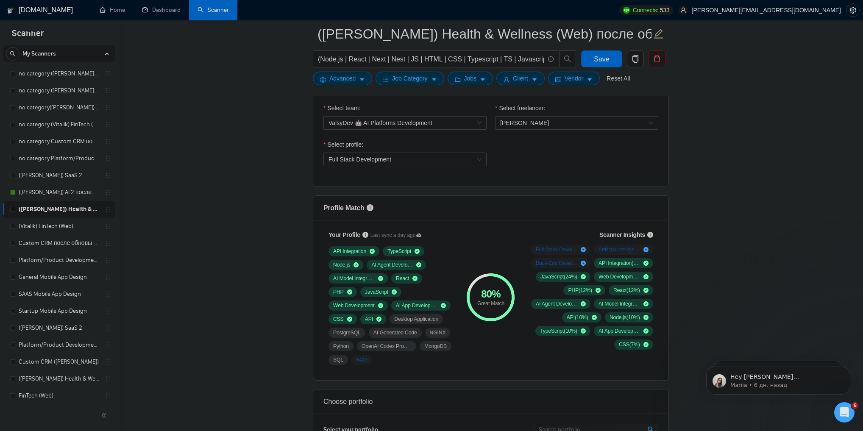
scroll to position [509, 0]
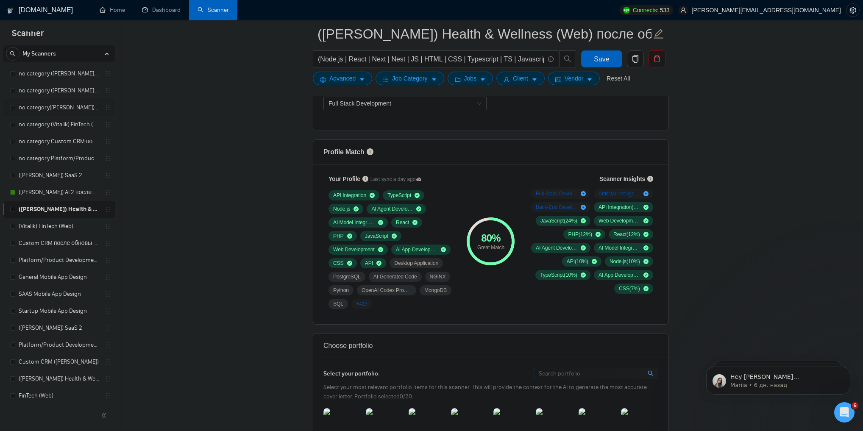
click at [61, 110] on link "no category([PERSON_NAME]) Health & Wellness (Web) после обновы профиля" at bounding box center [59, 107] width 81 height 17
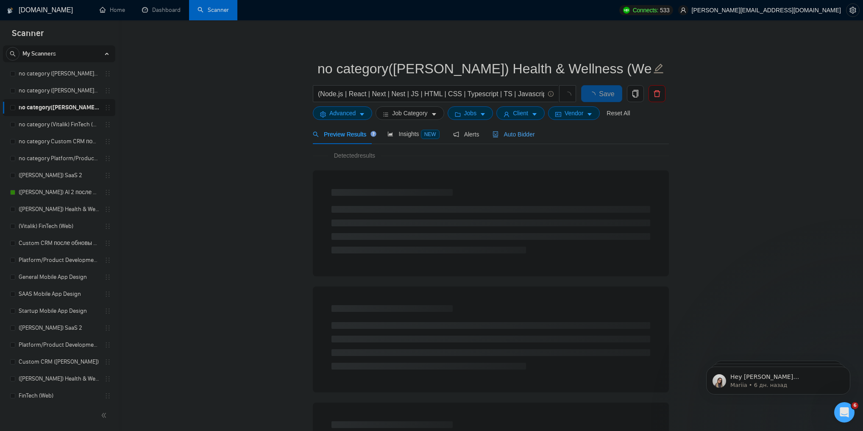
click at [527, 138] on div "Auto Bidder" at bounding box center [514, 134] width 42 height 9
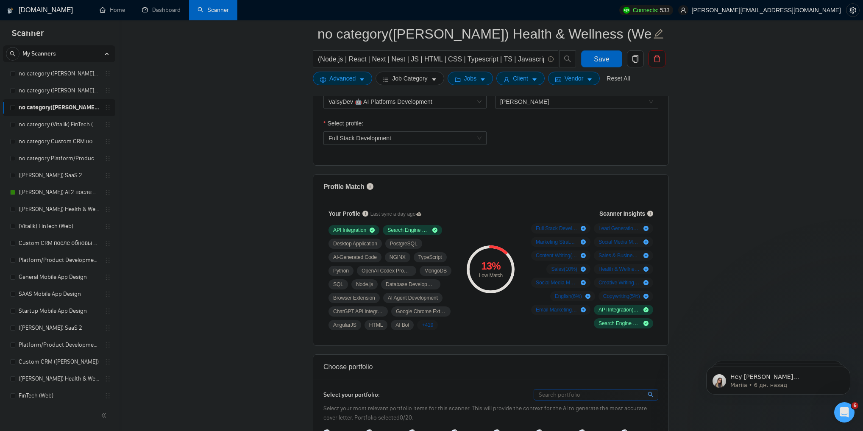
scroll to position [475, 0]
click at [76, 212] on link "([PERSON_NAME]) Health & Wellness (Web) после обновы профиля" at bounding box center [59, 209] width 81 height 17
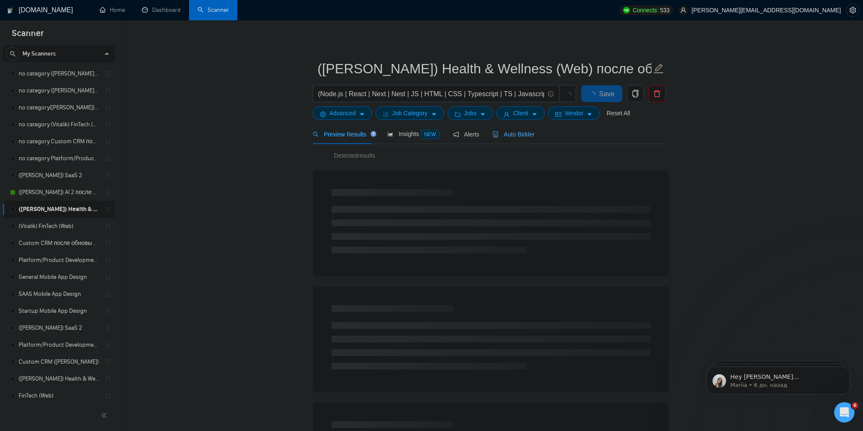
click at [510, 137] on span "Auto Bidder" at bounding box center [514, 134] width 42 height 7
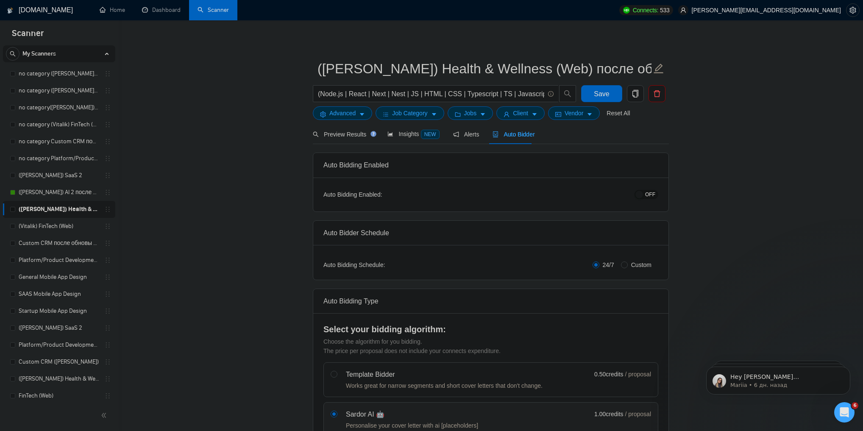
click at [652, 192] on span "OFF" at bounding box center [650, 194] width 10 height 9
click at [598, 97] on span "Save" at bounding box center [601, 94] width 15 height 11
click at [61, 226] on link "(Vitalik) FinTech (Web)" at bounding box center [59, 226] width 81 height 17
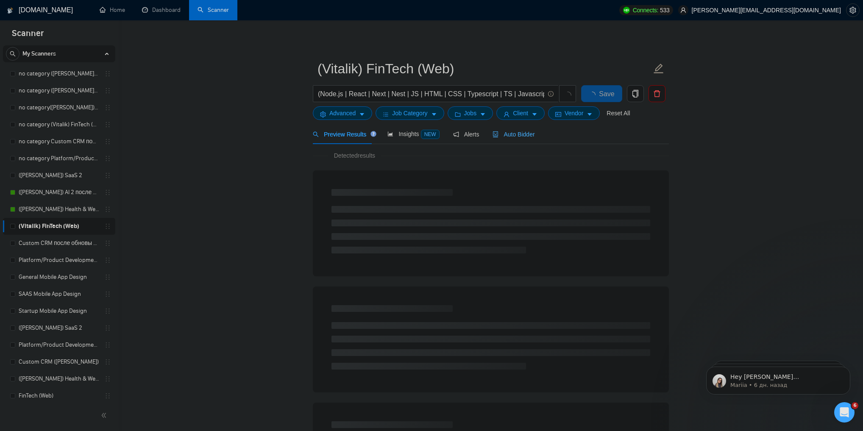
click at [507, 139] on div "Auto Bidder" at bounding box center [514, 134] width 42 height 20
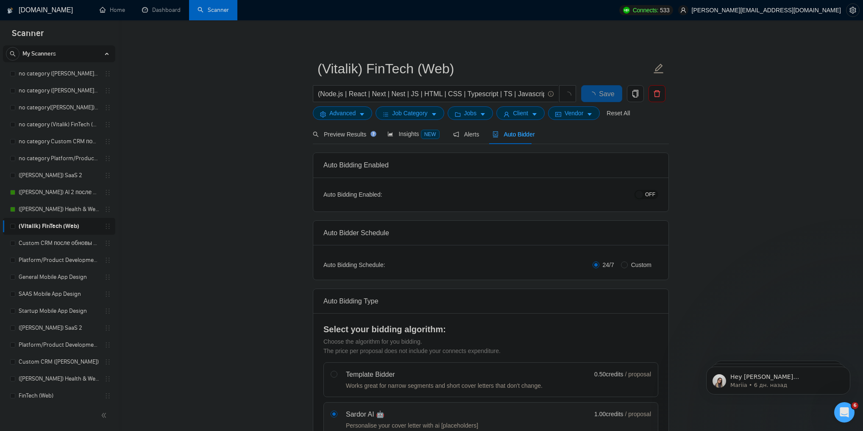
click at [645, 193] on button "OFF" at bounding box center [647, 194] width 24 height 9
click at [611, 97] on button "Save" at bounding box center [601, 93] width 41 height 17
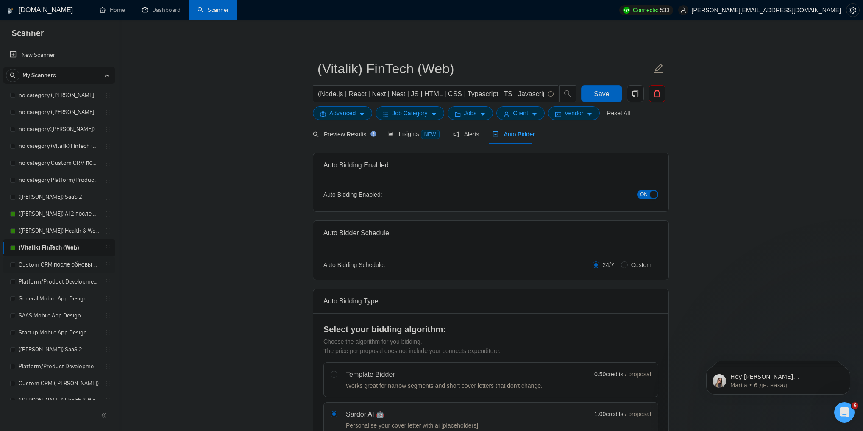
click at [59, 264] on link "Custom CRM после обновы профилей" at bounding box center [59, 264] width 81 height 17
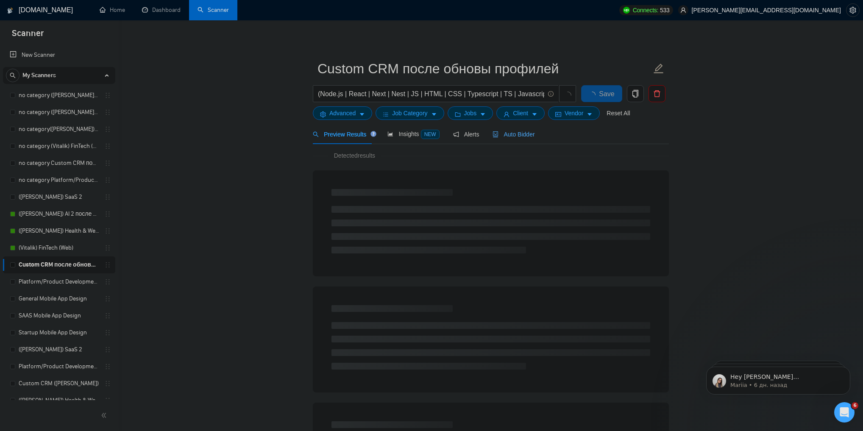
click at [519, 138] on div "Auto Bidder" at bounding box center [514, 134] width 42 height 9
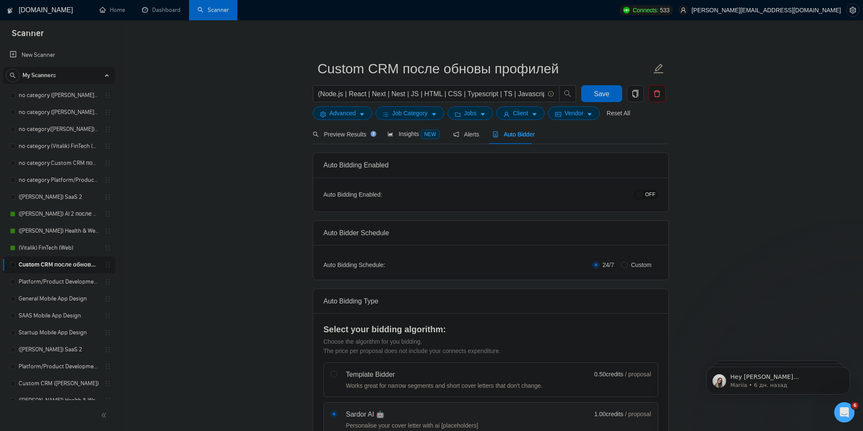
click at [655, 192] on button "OFF" at bounding box center [647, 194] width 24 height 9
click at [606, 93] on span "Save" at bounding box center [601, 94] width 15 height 11
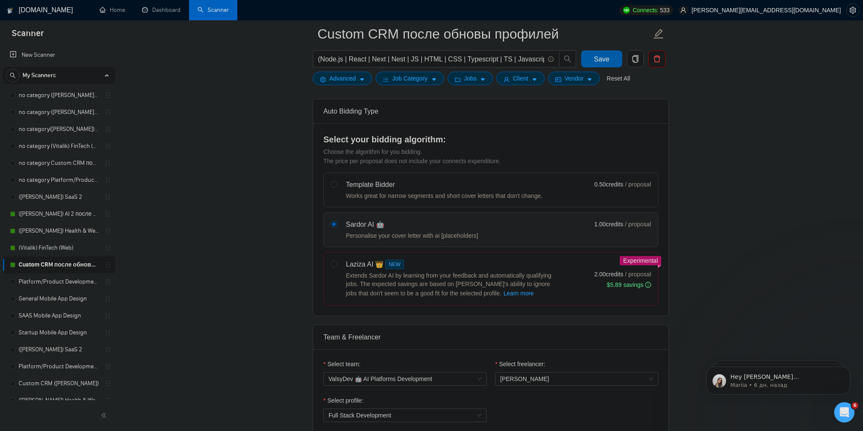
scroll to position [204, 0]
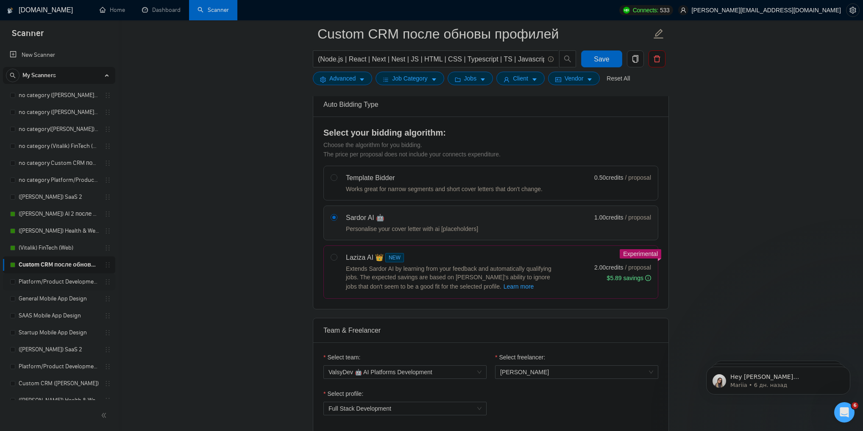
click at [72, 279] on link "Platform/Product Development (Чисто продкты) (после обновы профилей)" at bounding box center [59, 281] width 81 height 17
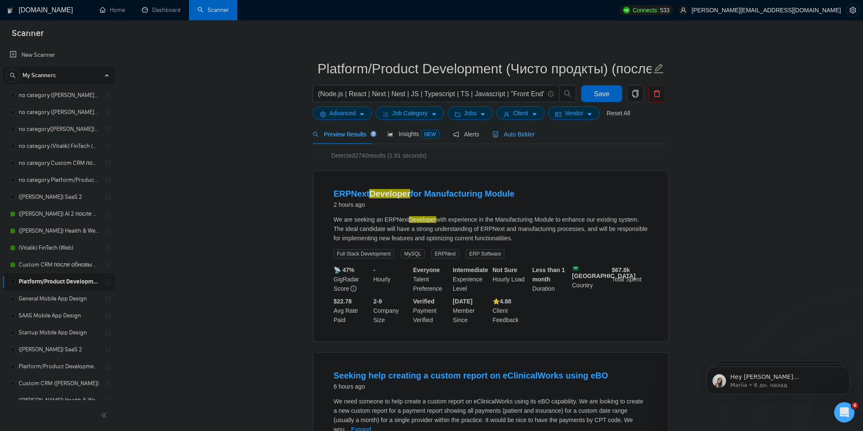
click at [524, 134] on span "Auto Bidder" at bounding box center [514, 134] width 42 height 7
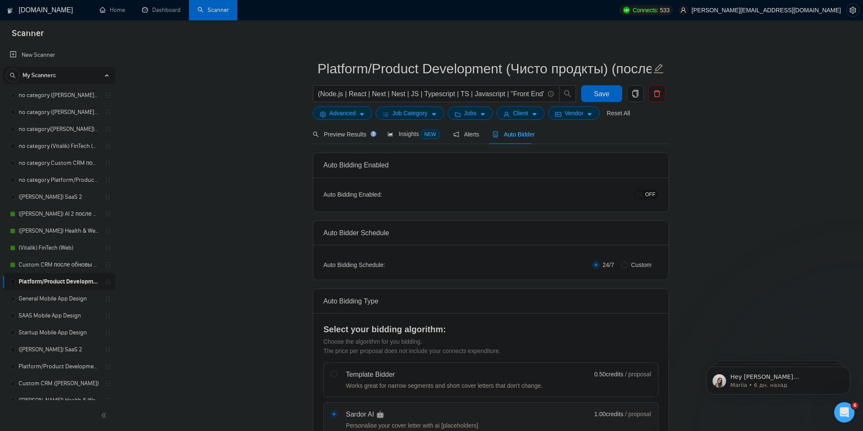
click at [651, 192] on span "OFF" at bounding box center [650, 194] width 10 height 9
click at [606, 93] on span "Save" at bounding box center [601, 94] width 15 height 11
click at [379, 163] on div "Auto Bidding Enabled" at bounding box center [490, 165] width 335 height 24
drag, startPoint x: 379, startPoint y: 163, endPoint x: 332, endPoint y: 163, distance: 47.5
click at [332, 163] on div "Auto Bidding Enabled" at bounding box center [490, 165] width 335 height 24
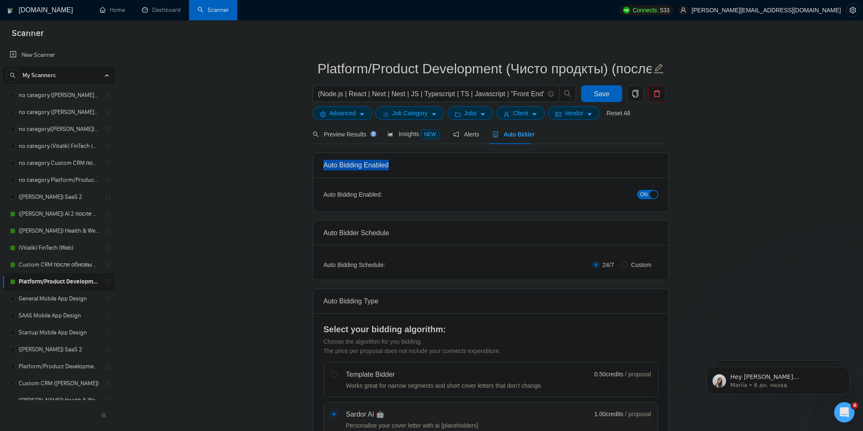
click at [332, 163] on div "Auto Bidding Enabled" at bounding box center [490, 165] width 335 height 24
drag, startPoint x: 332, startPoint y: 163, endPoint x: 373, endPoint y: 167, distance: 41.3
click at [373, 167] on div "Auto Bidding Enabled" at bounding box center [490, 165] width 335 height 24
drag, startPoint x: 373, startPoint y: 167, endPoint x: 339, endPoint y: 167, distance: 33.9
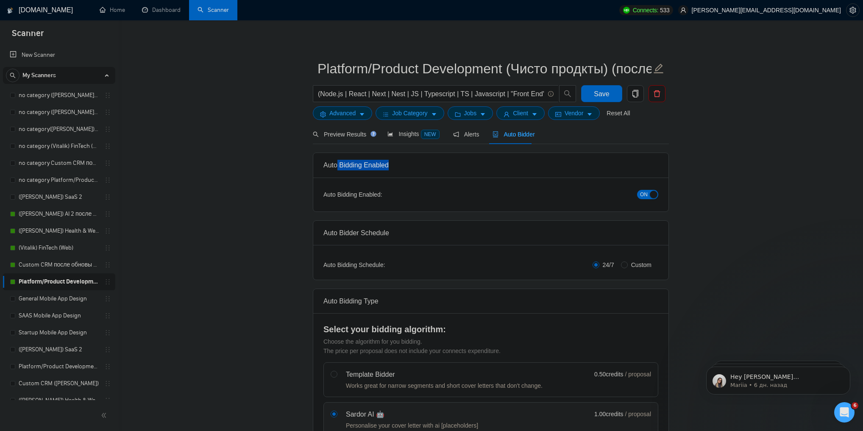
click at [339, 167] on div "Auto Bidding Enabled" at bounding box center [490, 165] width 335 height 24
click at [358, 167] on div "Auto Bidding Enabled" at bounding box center [490, 165] width 335 height 24
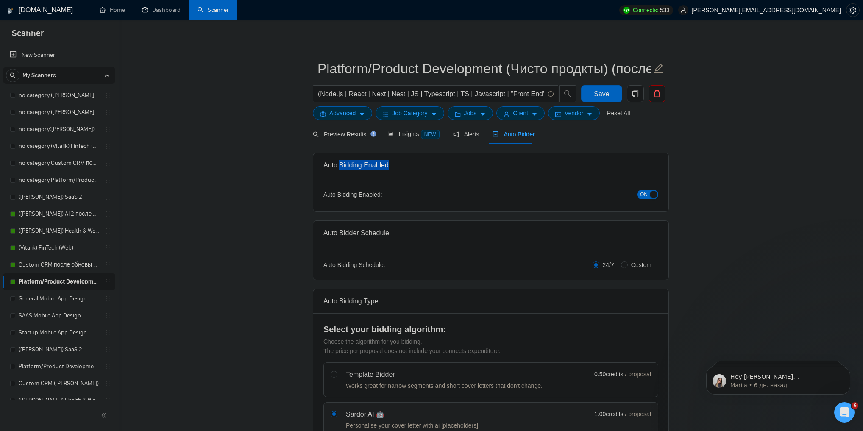
drag, startPoint x: 358, startPoint y: 167, endPoint x: 366, endPoint y: 167, distance: 8.1
click at [366, 167] on div "Auto Bidding Enabled" at bounding box center [490, 165] width 335 height 24
drag, startPoint x: 366, startPoint y: 167, endPoint x: 349, endPoint y: 167, distance: 17.0
click at [349, 167] on div "Auto Bidding Enabled" at bounding box center [490, 165] width 335 height 24
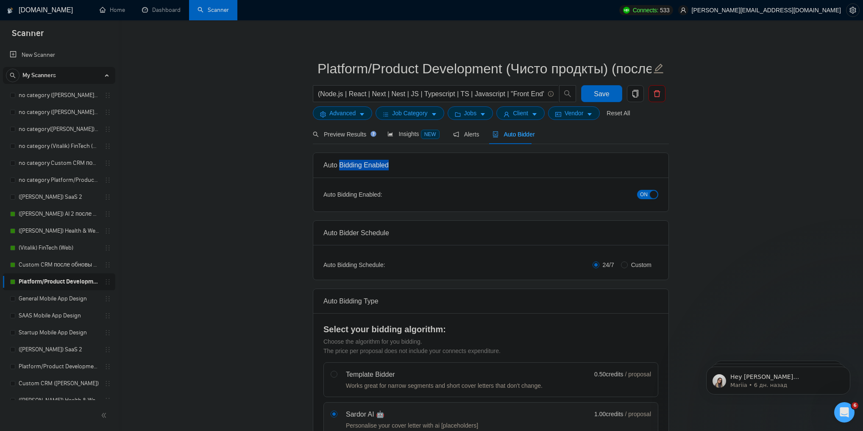
click at [349, 167] on div "Auto Bidding Enabled" at bounding box center [490, 165] width 335 height 24
drag, startPoint x: 335, startPoint y: 168, endPoint x: 329, endPoint y: 168, distance: 6.4
click at [329, 168] on div "Auto Bidding Enabled" at bounding box center [490, 165] width 335 height 24
drag, startPoint x: 329, startPoint y: 168, endPoint x: 353, endPoint y: 167, distance: 23.8
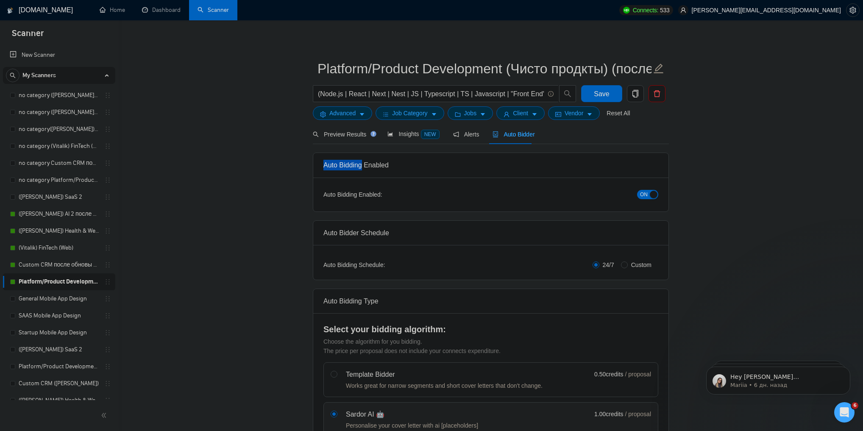
click at [353, 167] on div "Auto Bidding Enabled" at bounding box center [490, 165] width 335 height 24
drag, startPoint x: 353, startPoint y: 167, endPoint x: 384, endPoint y: 167, distance: 31.4
click at [384, 167] on div "Auto Bidding Enabled" at bounding box center [490, 165] width 335 height 24
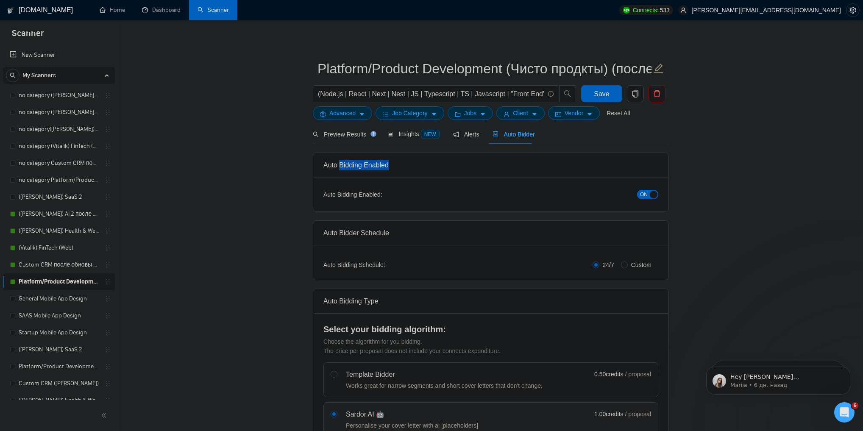
drag, startPoint x: 384, startPoint y: 167, endPoint x: 357, endPoint y: 166, distance: 26.7
click at [357, 166] on div "Auto Bidding Enabled" at bounding box center [490, 165] width 335 height 24
drag, startPoint x: 357, startPoint y: 166, endPoint x: 331, endPoint y: 166, distance: 26.7
click at [331, 166] on div "Auto Bidding Enabled" at bounding box center [490, 165] width 335 height 24
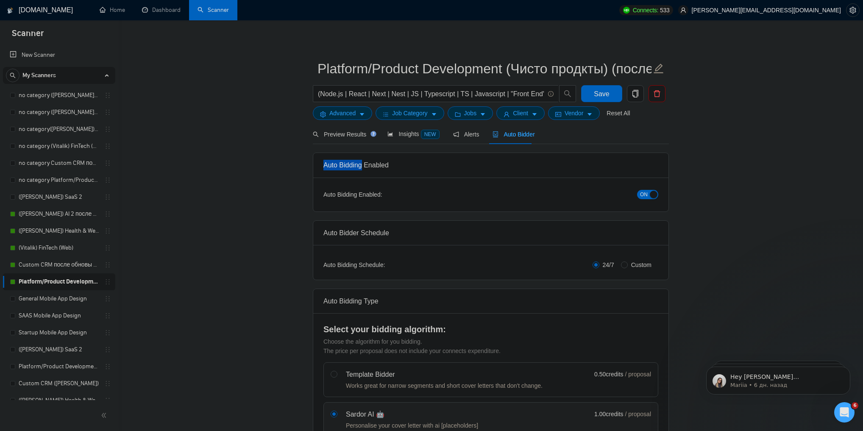
click at [331, 166] on div "Auto Bidding Enabled" at bounding box center [490, 165] width 335 height 24
